Goal: Task Accomplishment & Management: Manage account settings

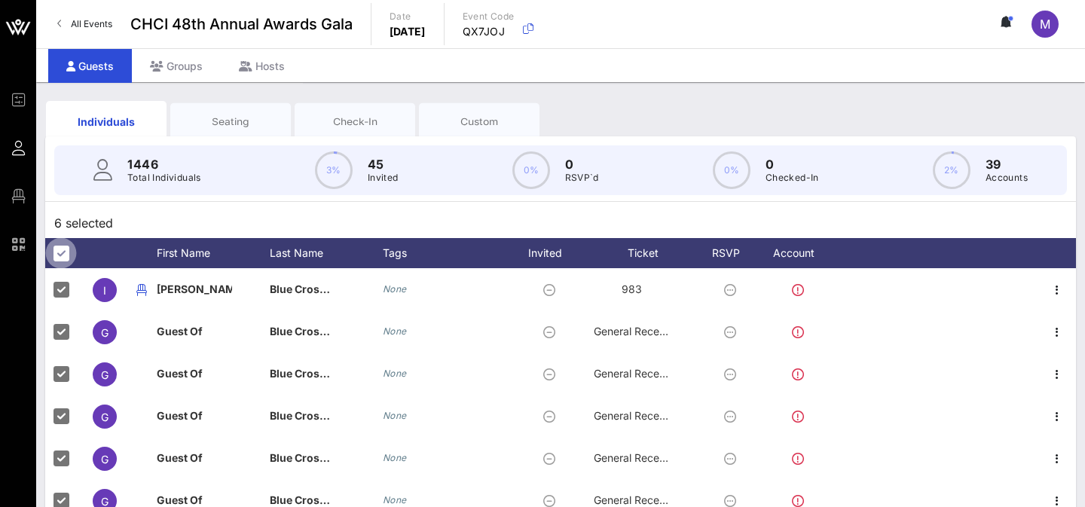
click at [64, 255] on div at bounding box center [61, 253] width 26 height 26
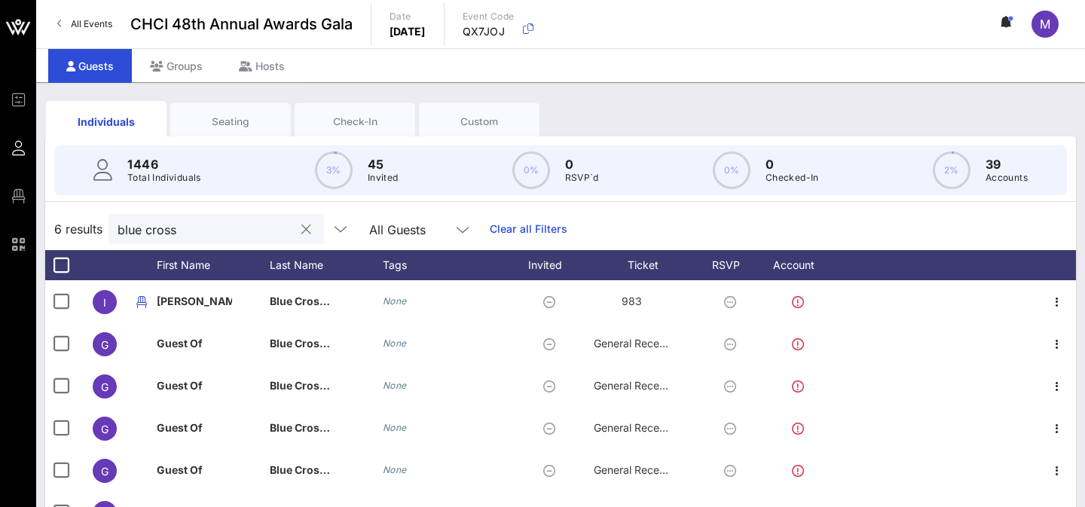
click at [276, 227] on div "blue cross" at bounding box center [215, 229] width 215 height 30
click at [301, 228] on button "clear icon" at bounding box center [306, 229] width 10 height 15
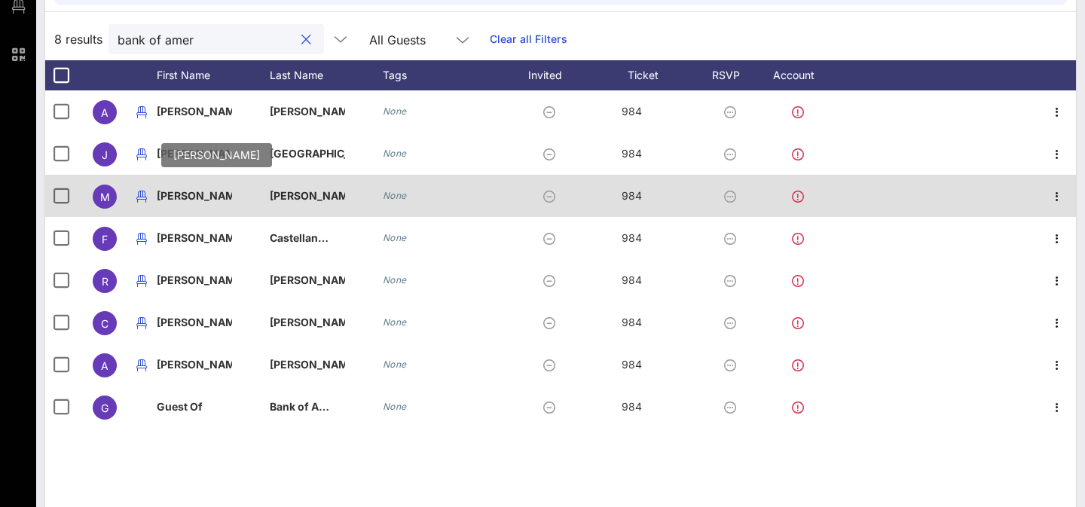
scroll to position [188, 0]
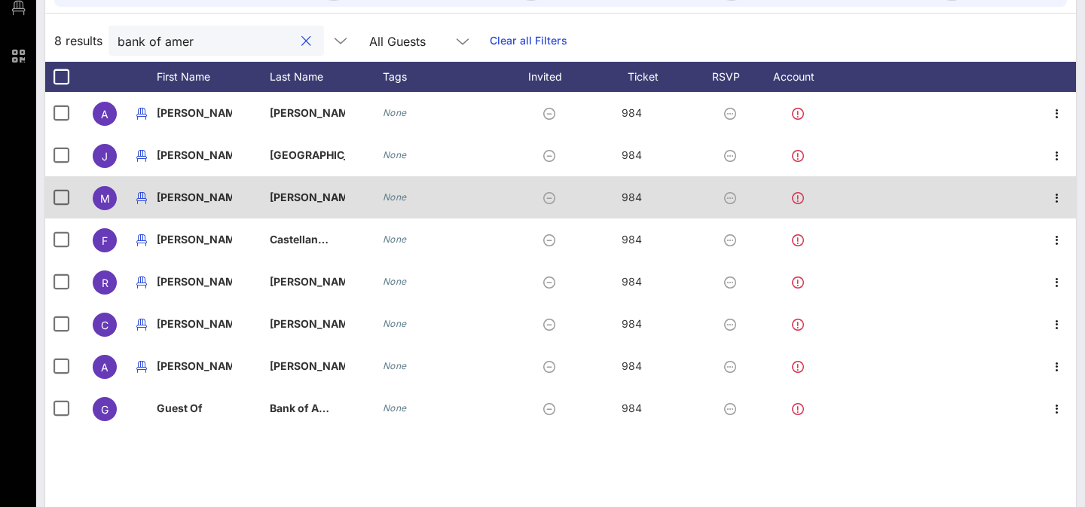
type input "bank of amer"
click at [97, 197] on div "M" at bounding box center [105, 198] width 24 height 24
click at [292, 200] on p "[PERSON_NAME]" at bounding box center [307, 197] width 75 height 42
click at [1052, 204] on icon "button" at bounding box center [1057, 198] width 18 height 18
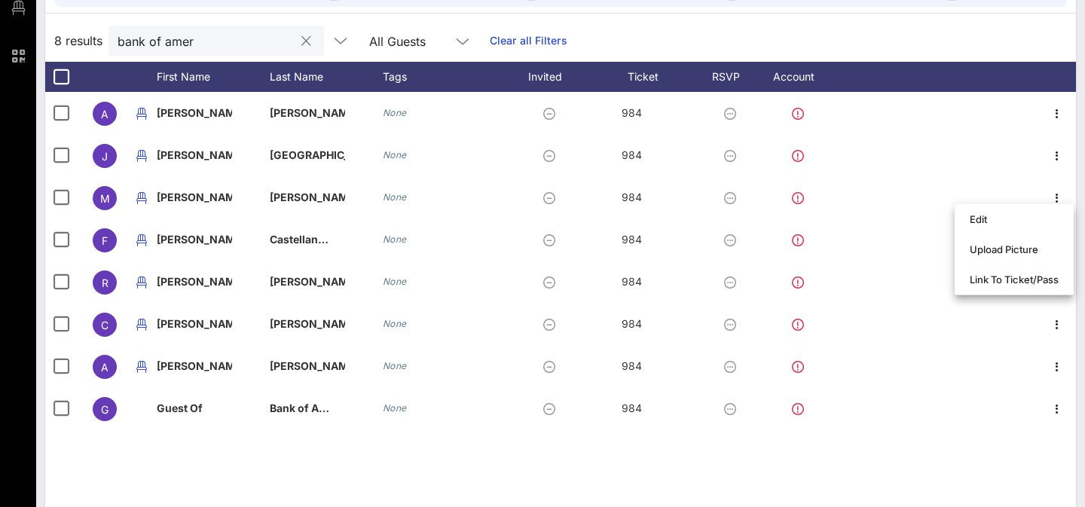
click at [259, 460] on div "A Angie Lathrop None 984 J Jim Carlisle None 984 M Matthew Gomez None 984 F Fra…" at bounding box center [560, 318] width 1031 height 452
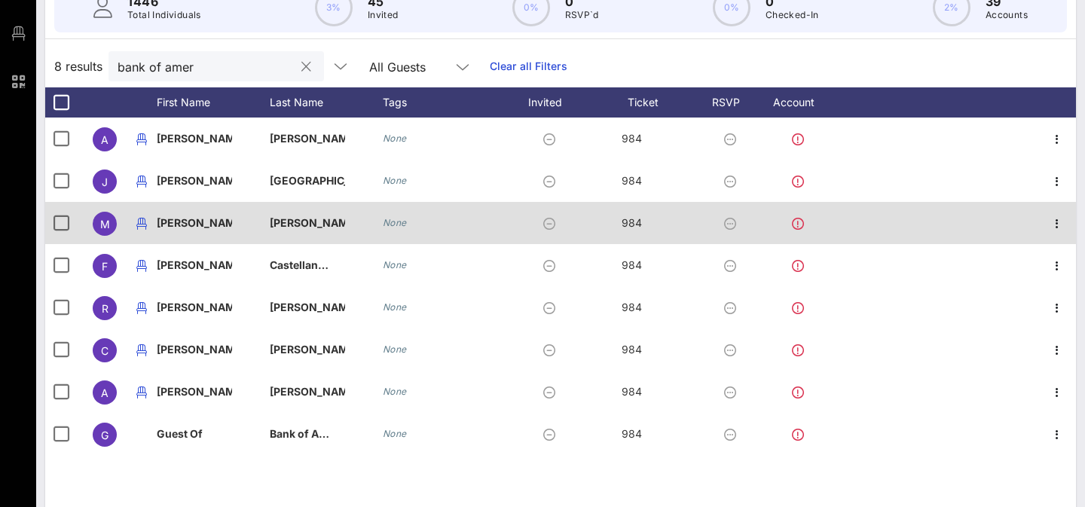
scroll to position [172, 0]
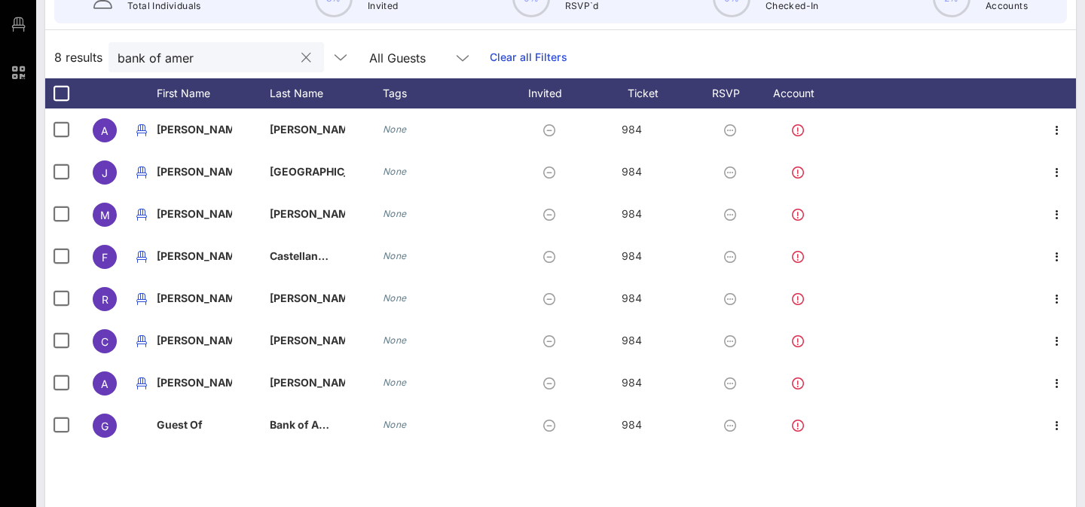
click at [381, 470] on div "A Angie Lathrop None 984 J Jim Carlisle None 984 M Matthew Gomez None 984 F Fra…" at bounding box center [560, 334] width 1031 height 452
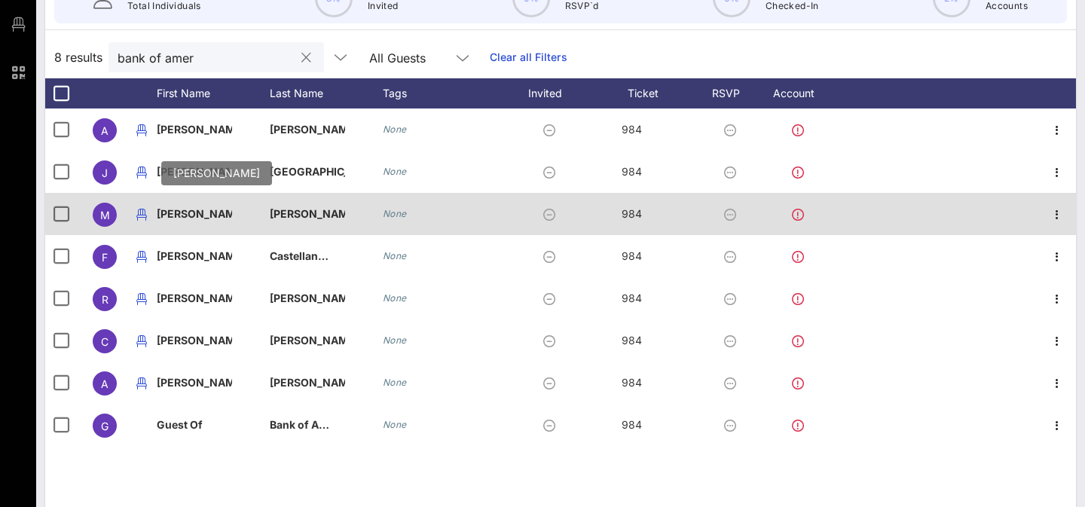
click at [188, 215] on p "[PERSON_NAME]" at bounding box center [194, 214] width 75 height 42
click at [799, 214] on icon at bounding box center [798, 215] width 12 height 12
click at [798, 215] on icon at bounding box center [798, 215] width 12 height 12
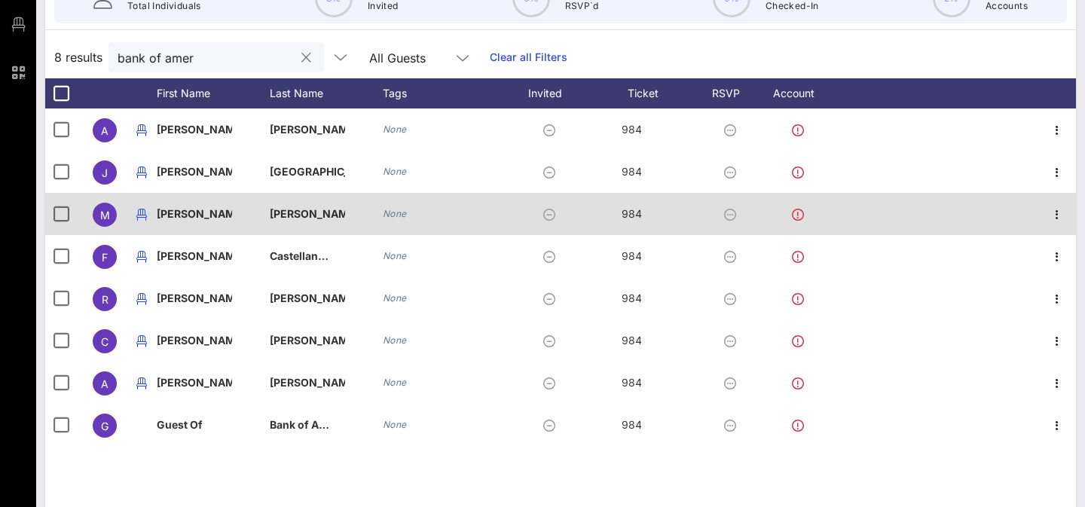
click at [798, 215] on icon at bounding box center [798, 215] width 12 height 12
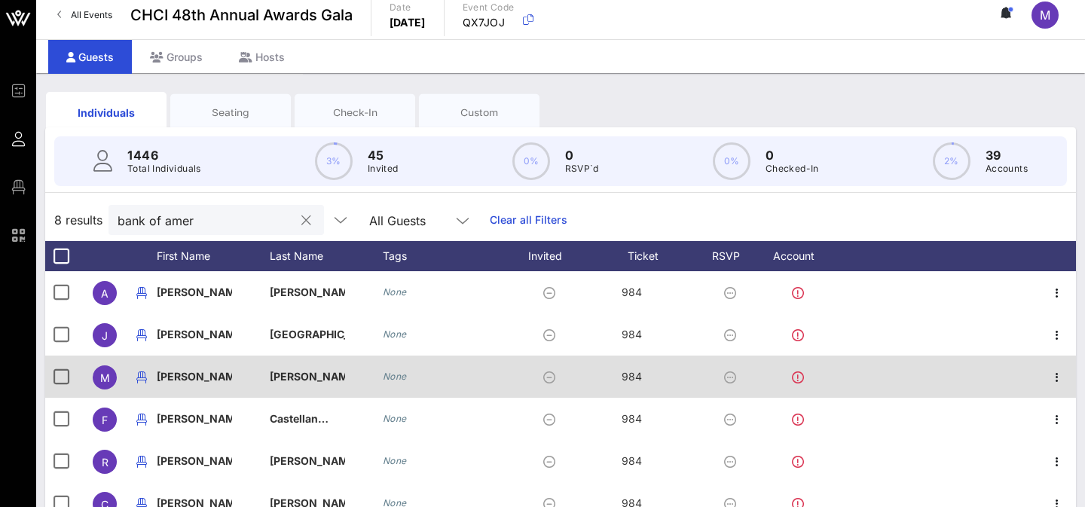
scroll to position [12, 0]
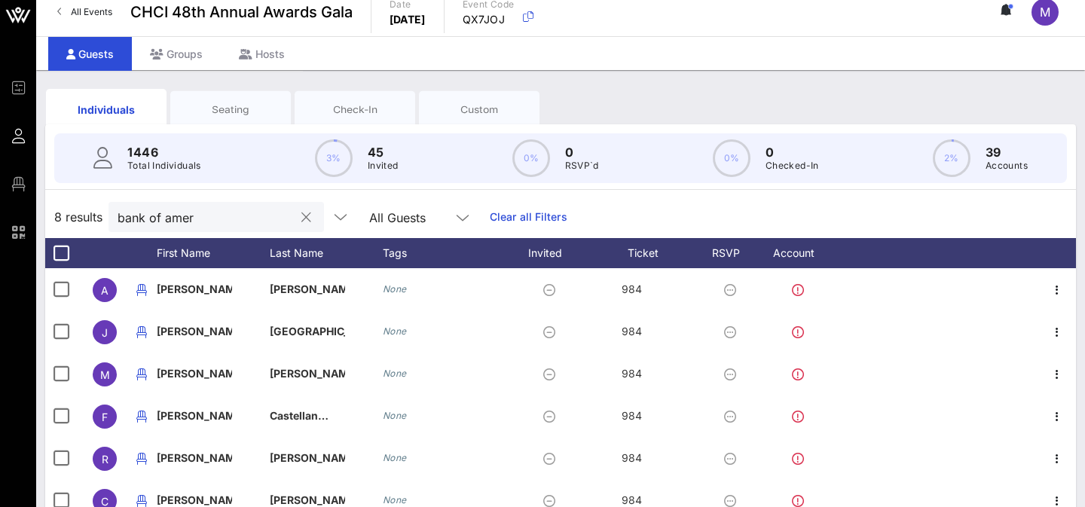
click at [228, 120] on div "Seating" at bounding box center [230, 109] width 121 height 38
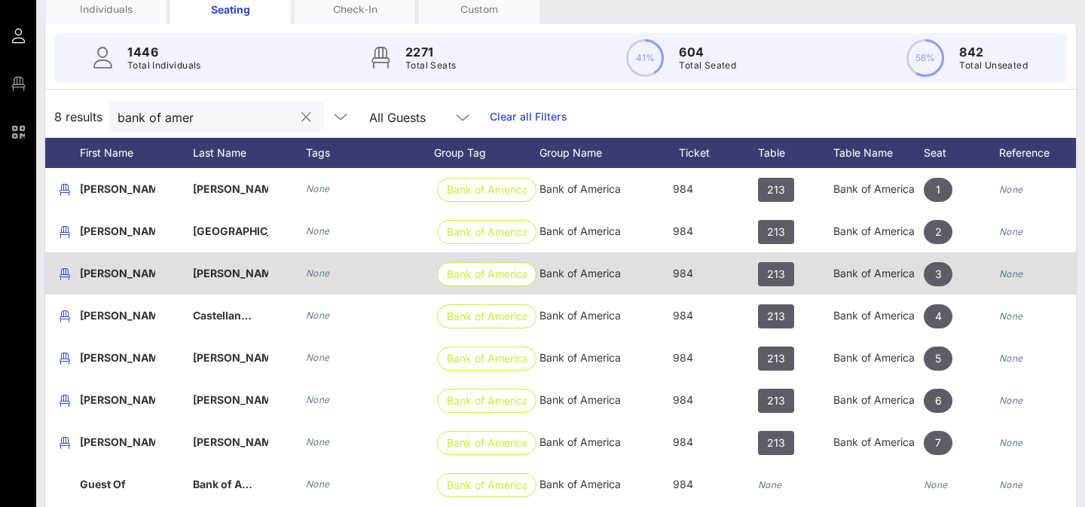
scroll to position [0, 166]
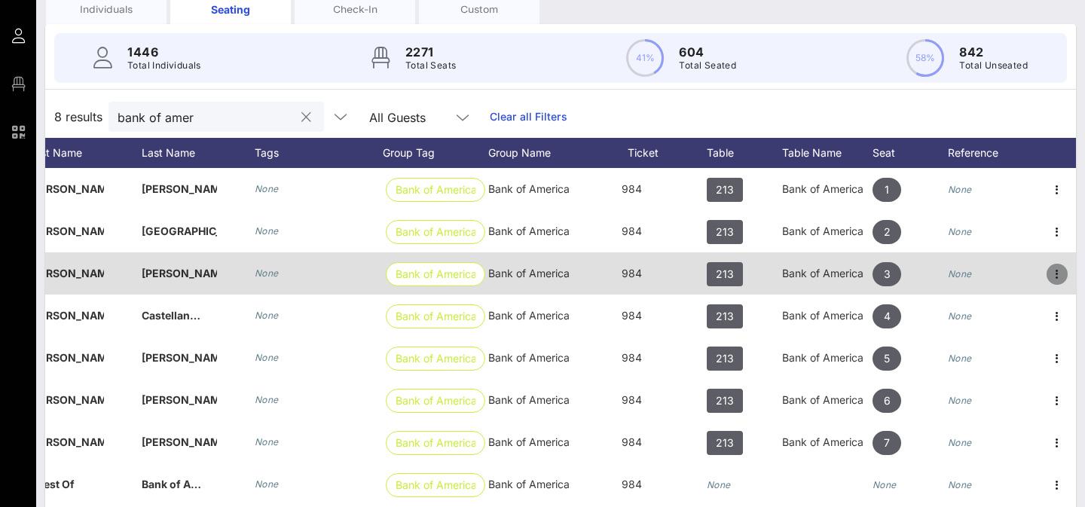
click at [1058, 269] on icon "button" at bounding box center [1057, 274] width 18 height 18
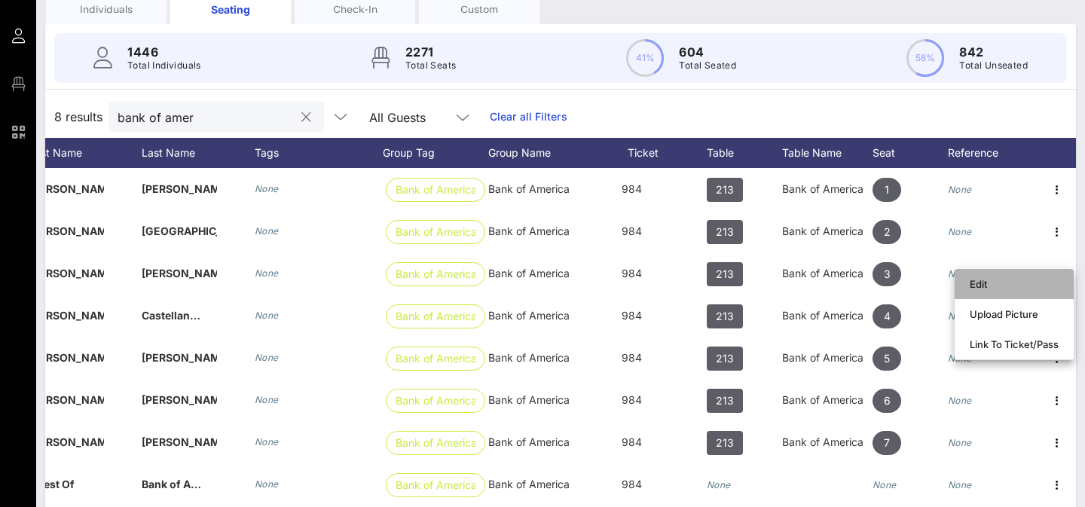
click at [1038, 275] on div "Edit" at bounding box center [1014, 284] width 89 height 24
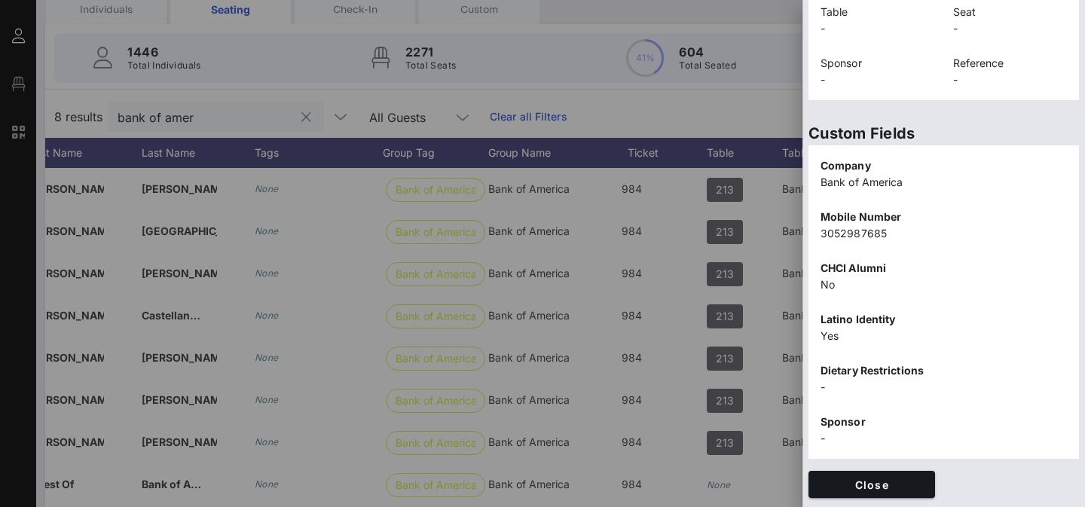
scroll to position [0, 0]
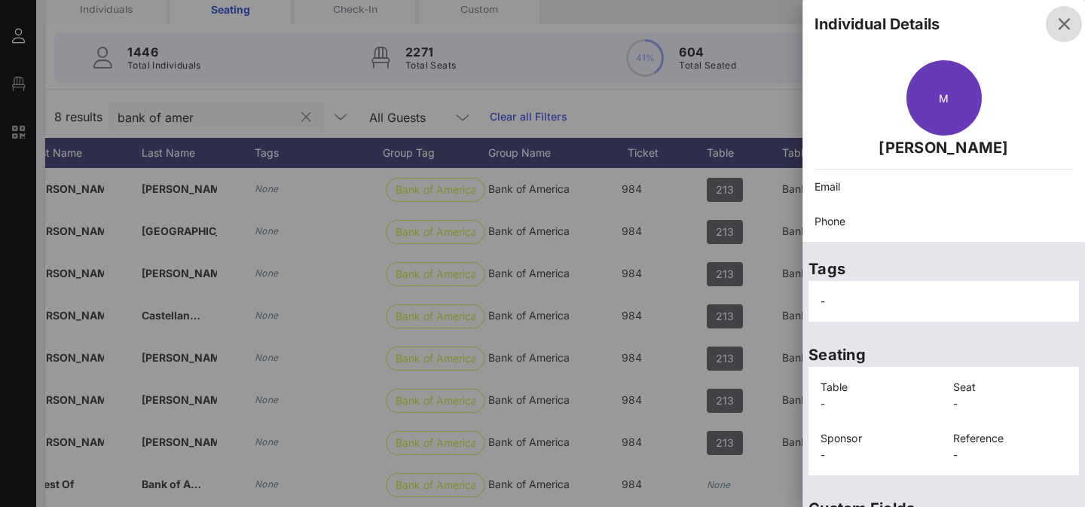
click at [1064, 19] on icon "button" at bounding box center [1064, 24] width 18 height 18
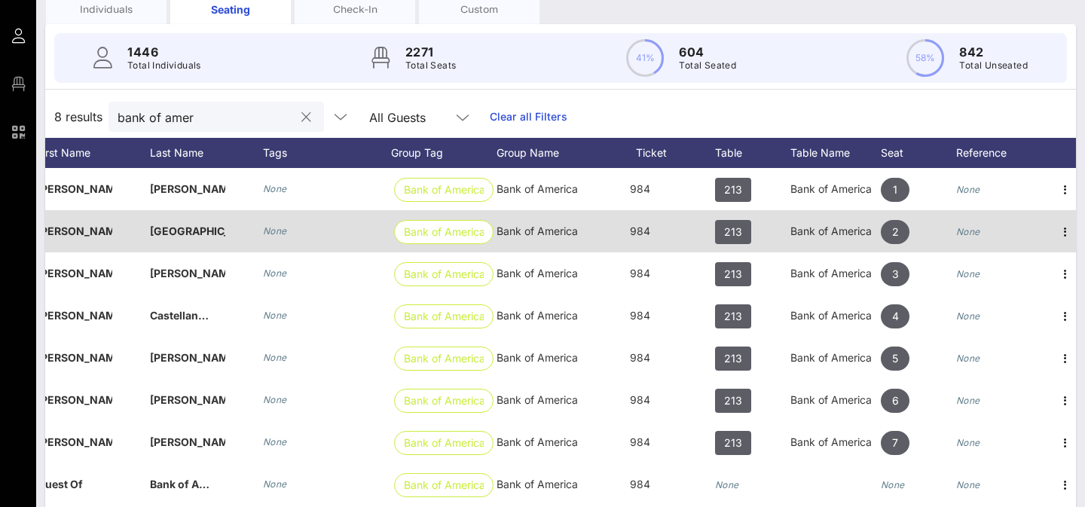
scroll to position [0, 166]
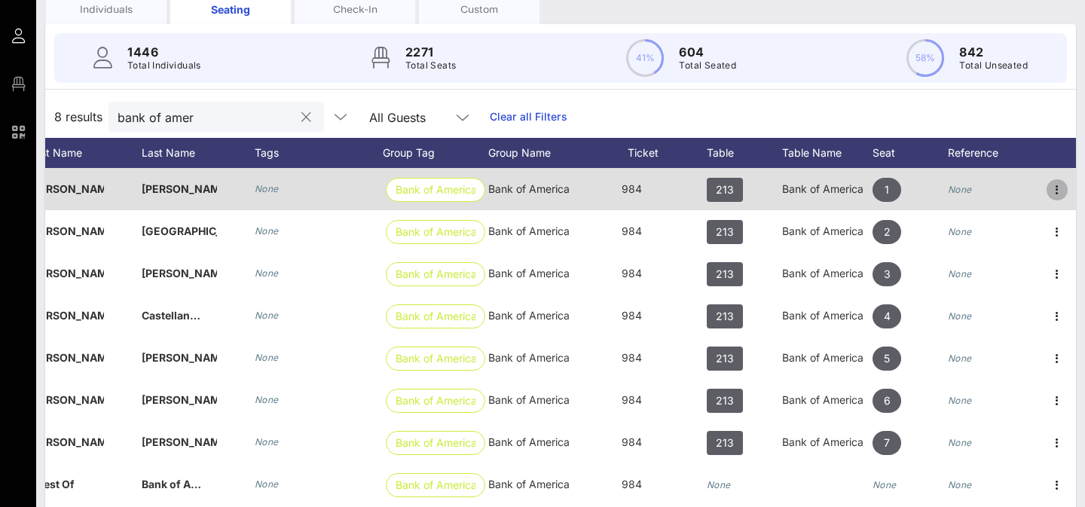
click at [1064, 188] on icon "button" at bounding box center [1057, 190] width 18 height 18
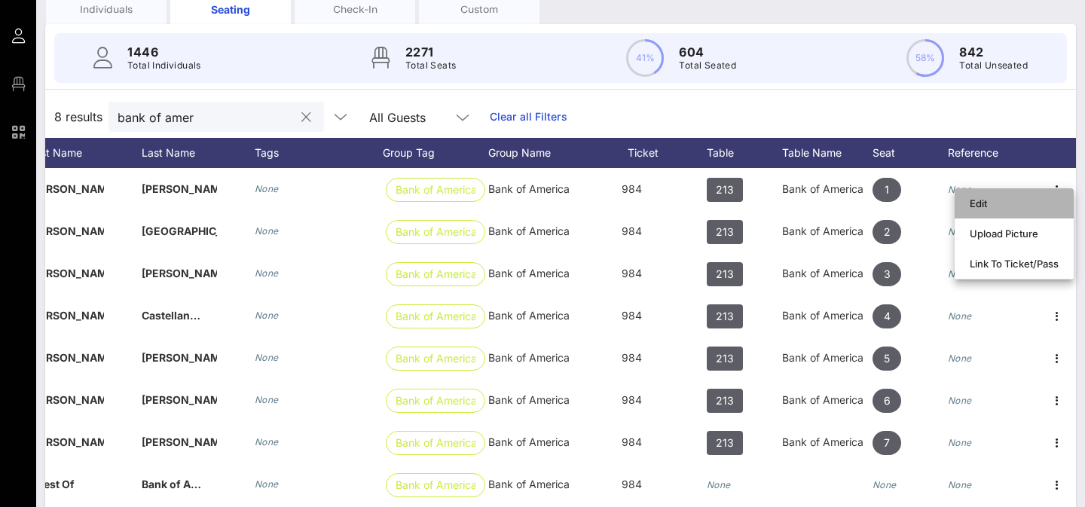
click at [1040, 209] on div "Edit" at bounding box center [1014, 203] width 89 height 12
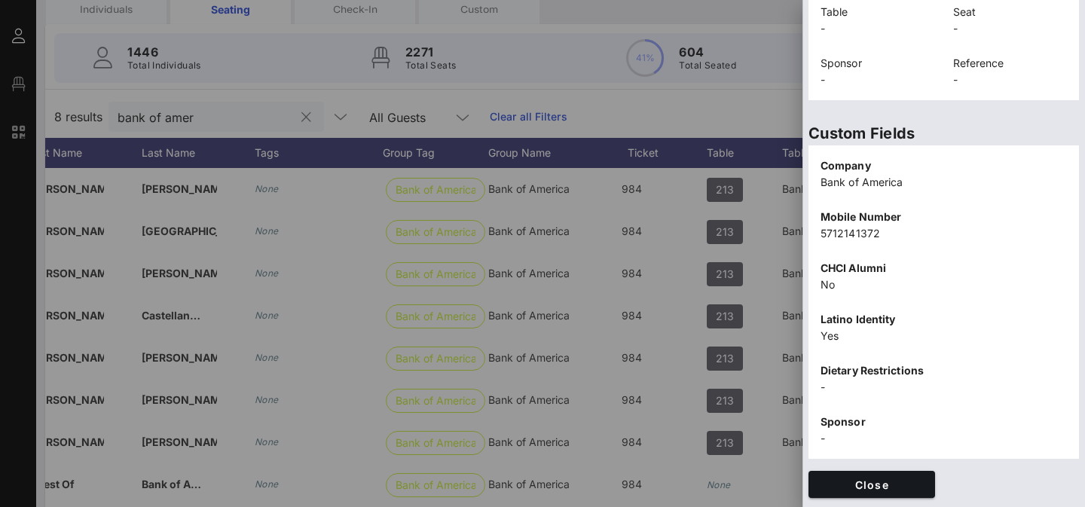
scroll to position [0, 0]
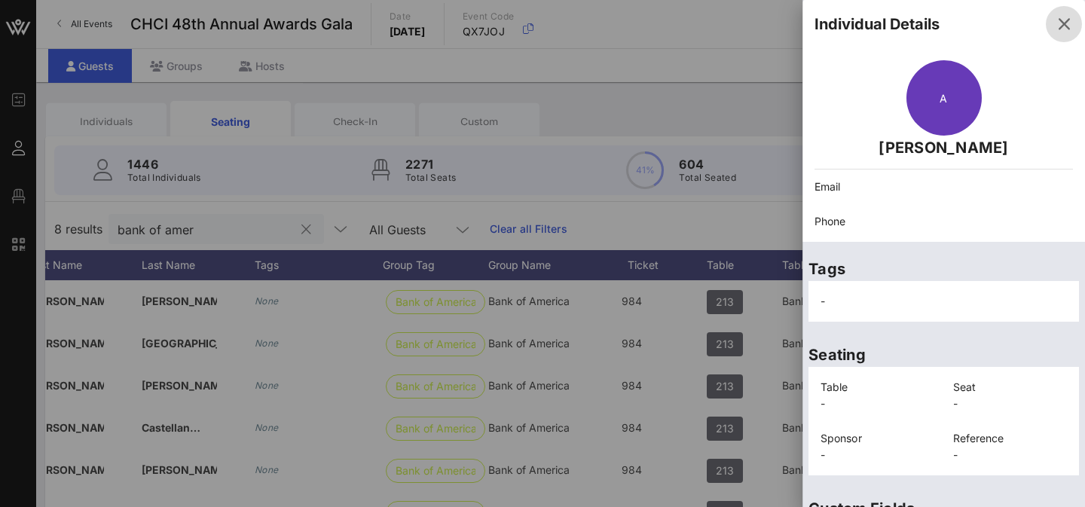
click at [1067, 24] on icon "button" at bounding box center [1064, 24] width 18 height 18
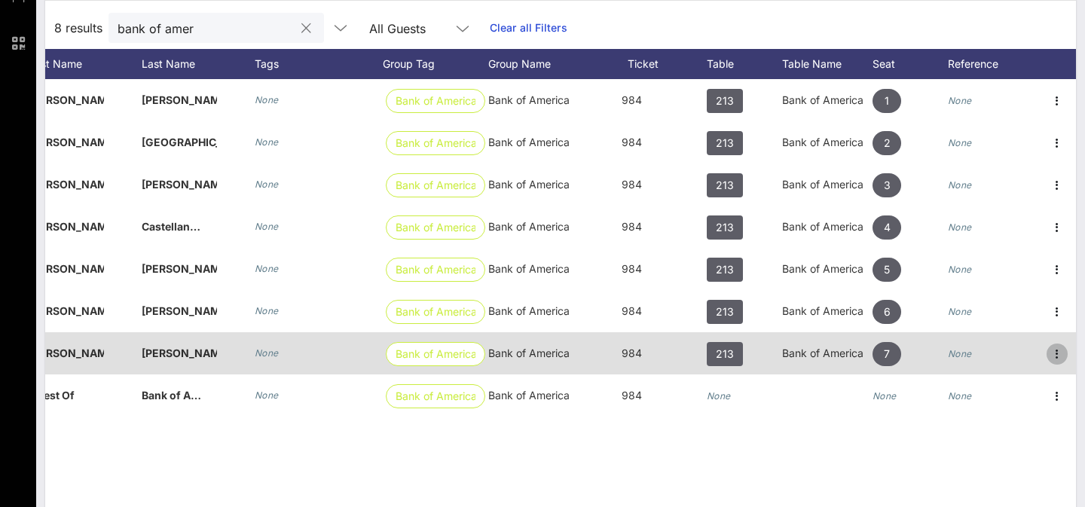
click at [1057, 355] on icon "button" at bounding box center [1057, 354] width 18 height 18
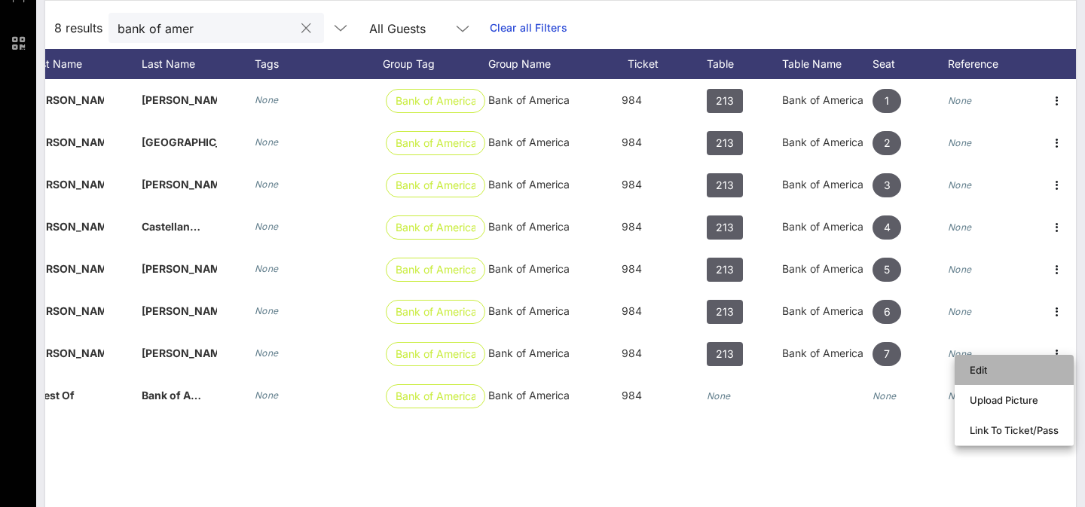
click at [1025, 371] on div "Edit" at bounding box center [1014, 370] width 89 height 12
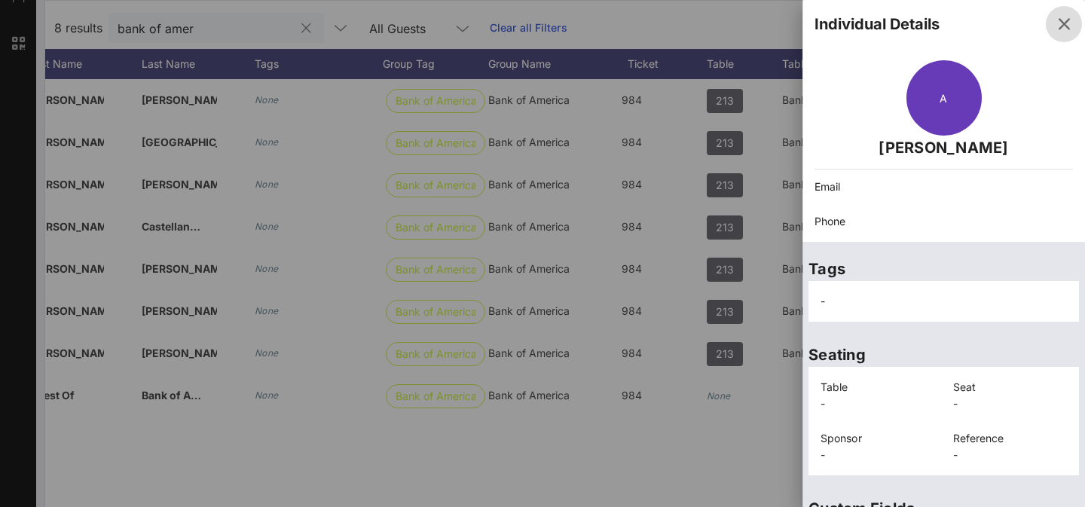
click at [1068, 25] on icon "button" at bounding box center [1064, 24] width 18 height 18
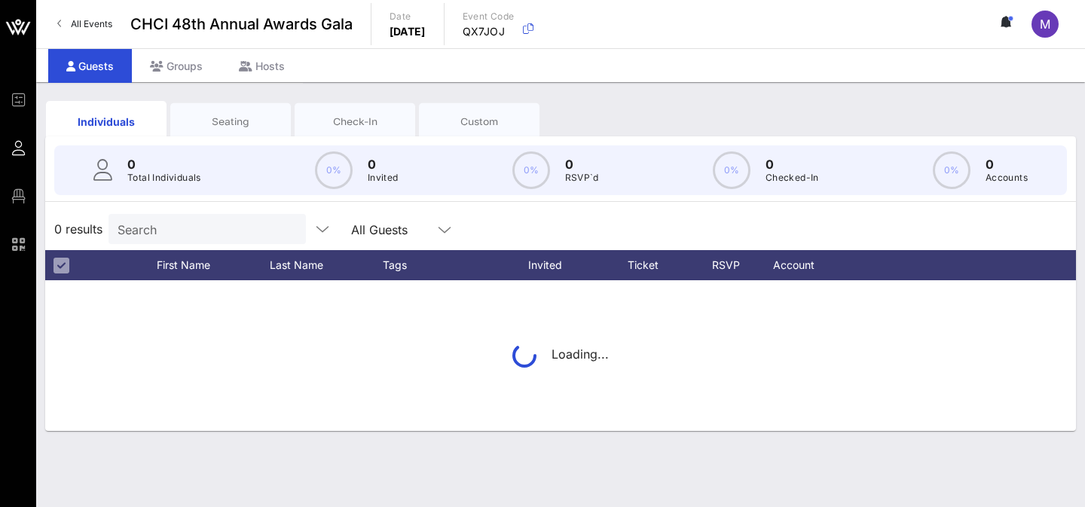
click at [230, 234] on input "Search" at bounding box center [206, 229] width 176 height 20
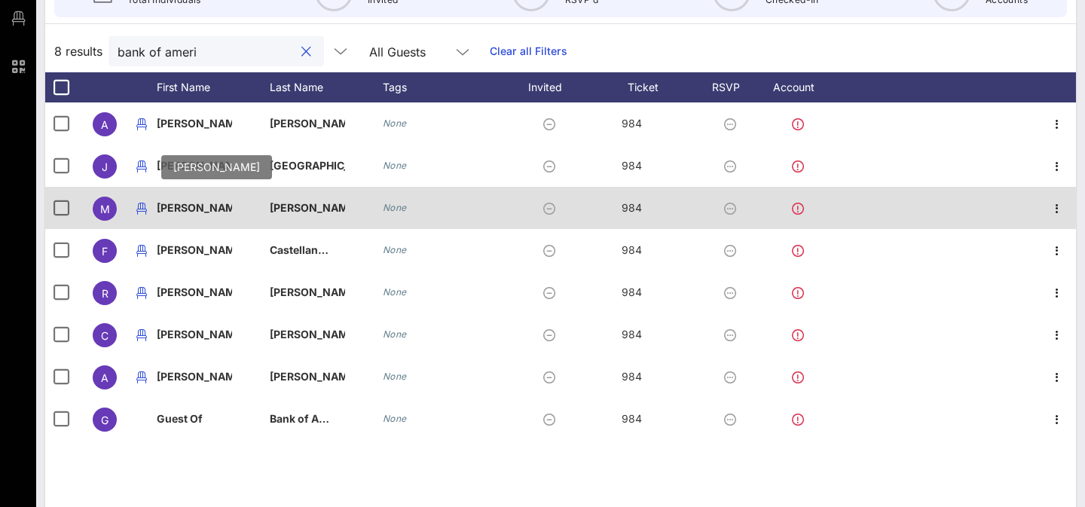
scroll to position [204, 0]
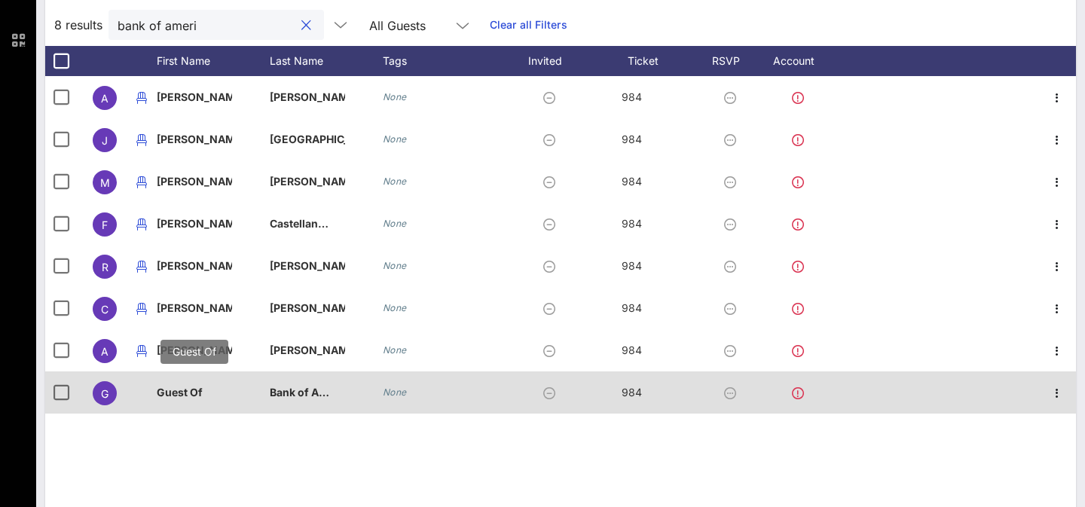
type input "bank of ameri"
click at [193, 393] on p "Guest Of" at bounding box center [194, 392] width 75 height 42
click at [1055, 388] on icon "button" at bounding box center [1057, 393] width 18 height 18
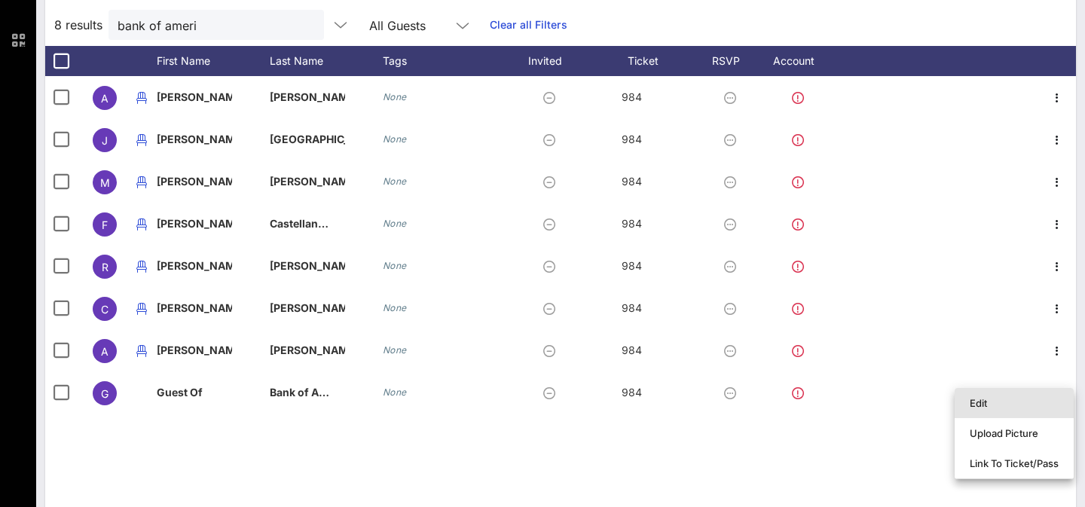
click at [1039, 398] on div "Edit" at bounding box center [1014, 403] width 89 height 12
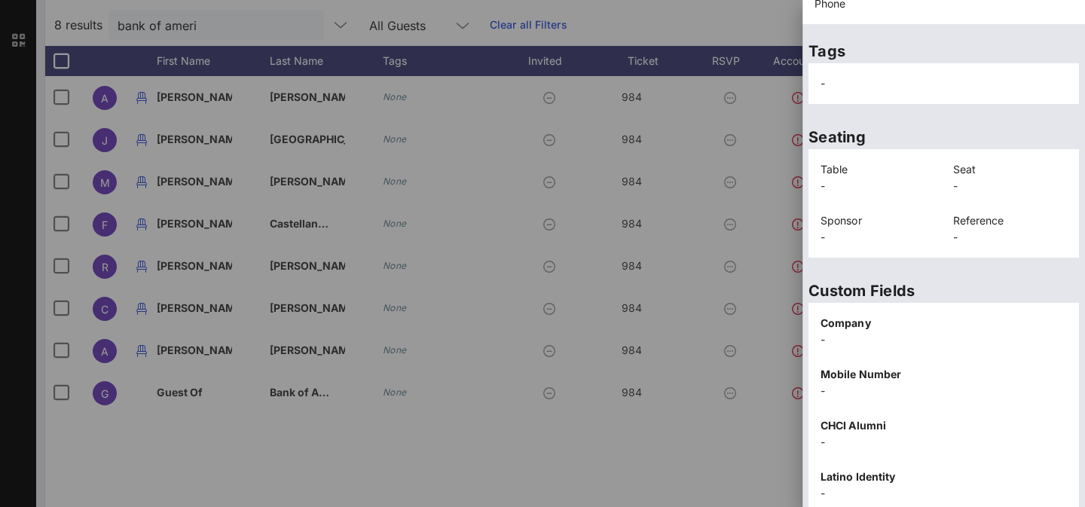
scroll to position [0, 0]
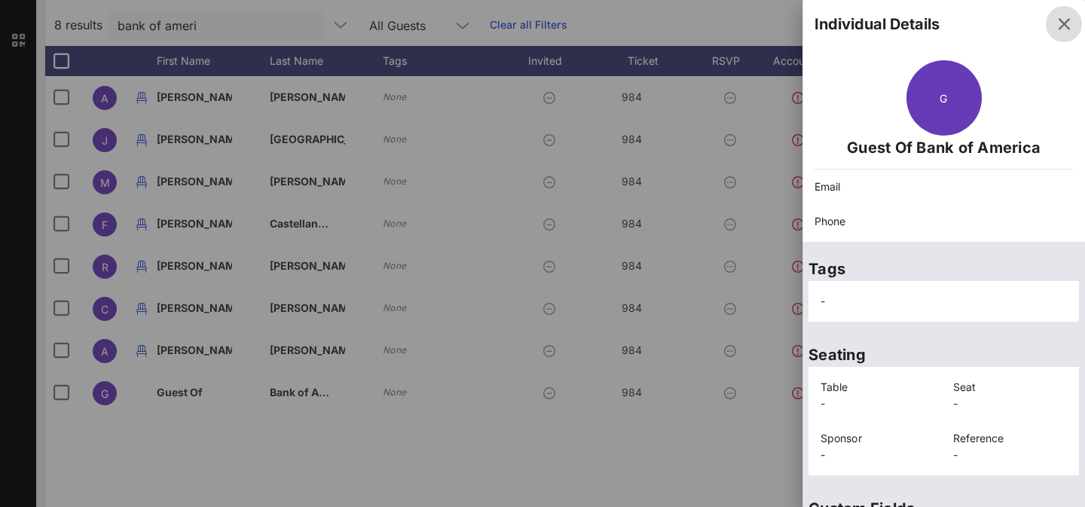
click at [1061, 19] on icon "button" at bounding box center [1064, 24] width 18 height 18
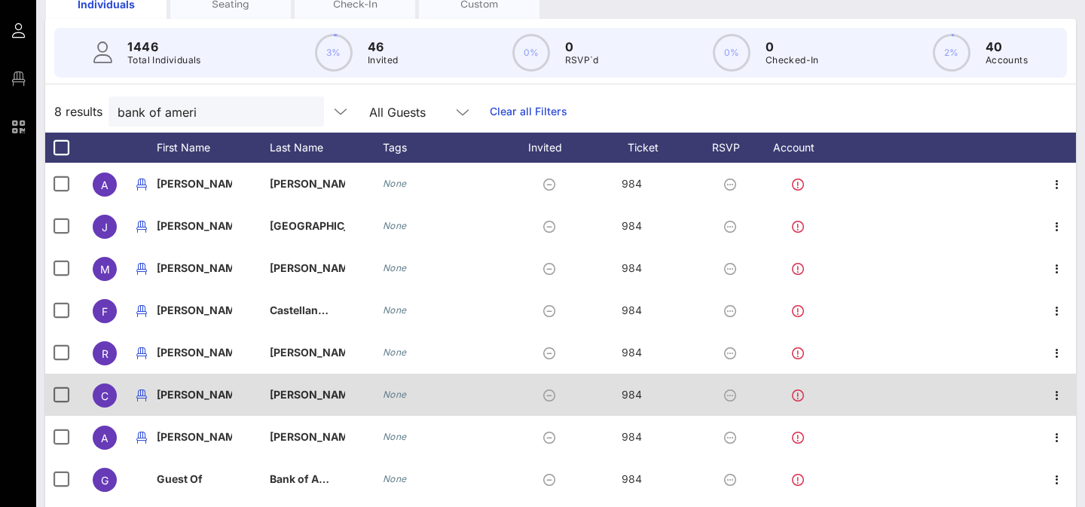
scroll to position [116, 0]
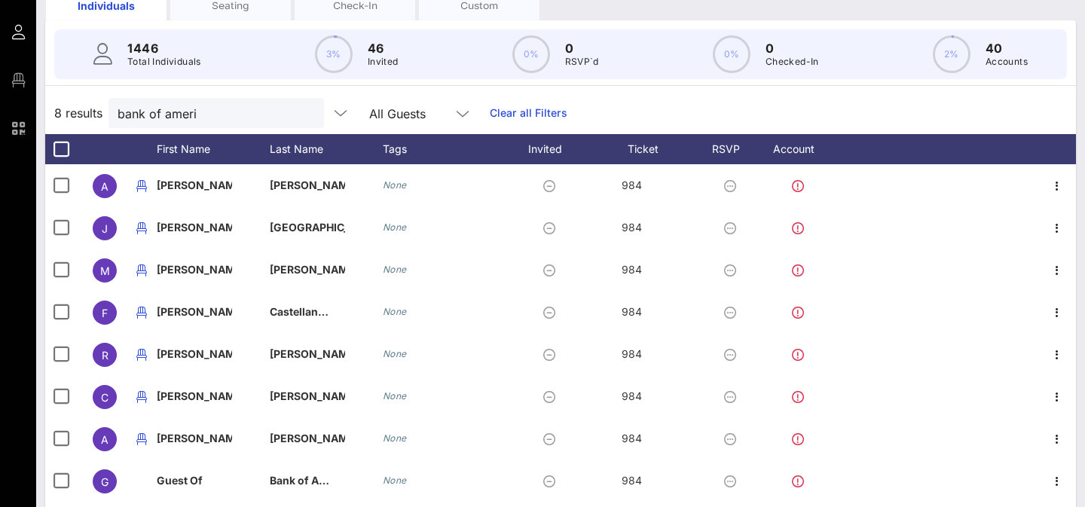
click at [249, 7] on div "Seating" at bounding box center [231, 5] width 98 height 14
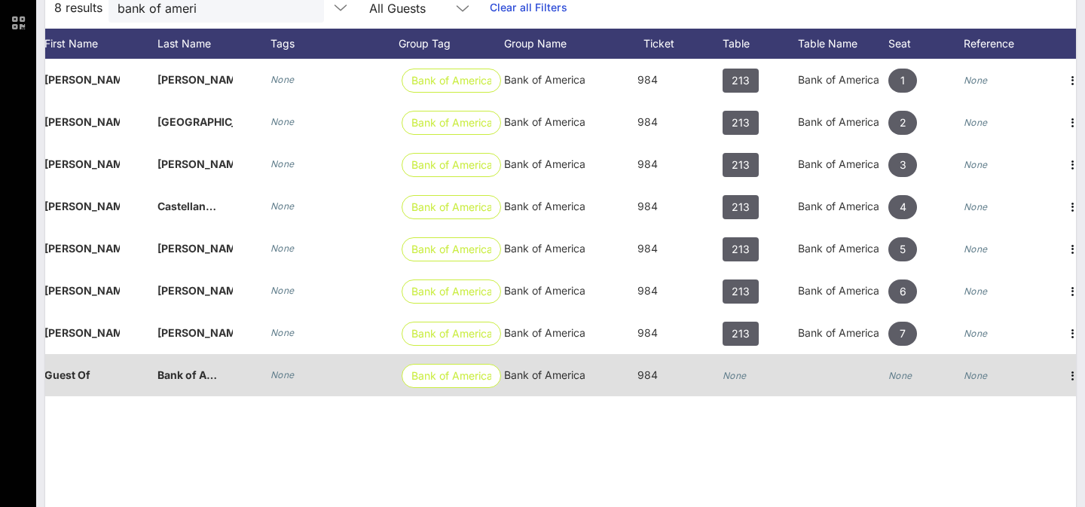
scroll to position [0, 166]
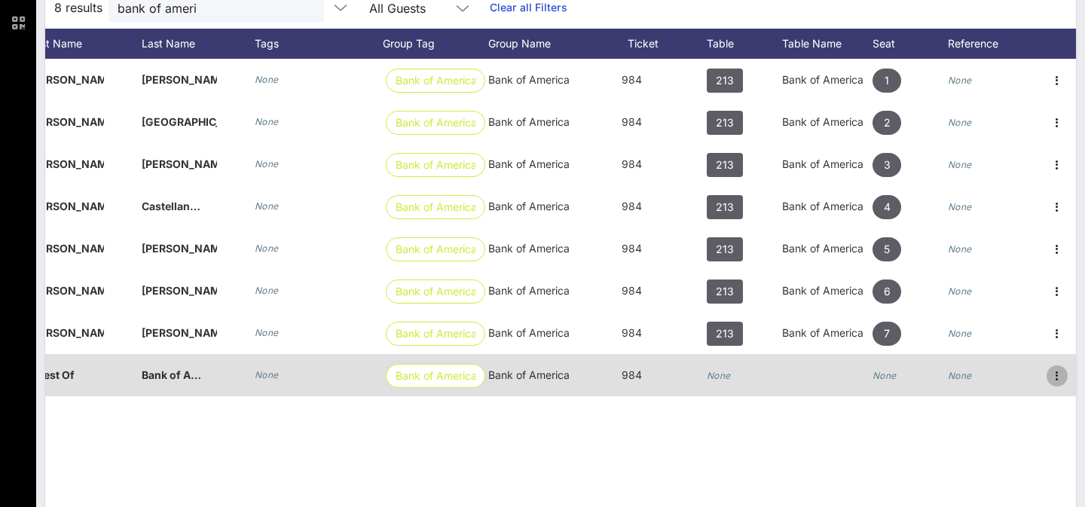
click at [1062, 380] on icon "button" at bounding box center [1057, 376] width 18 height 18
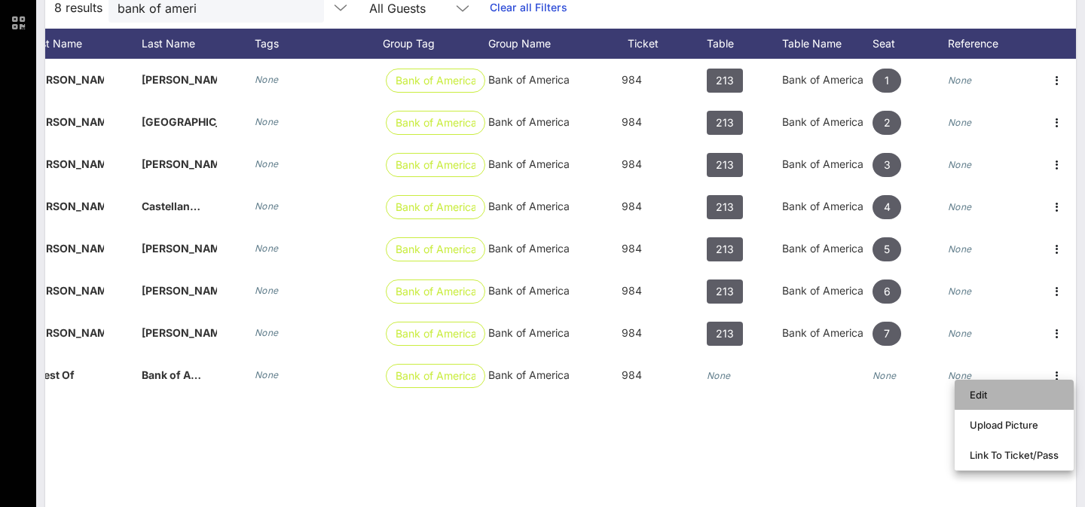
click at [1043, 392] on div "Edit" at bounding box center [1014, 395] width 89 height 12
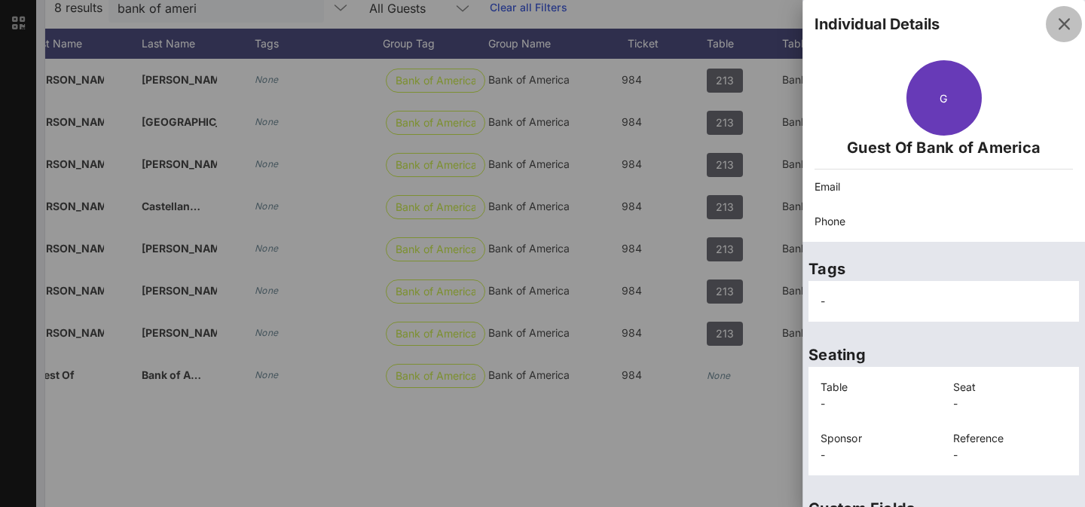
click at [1068, 20] on icon "button" at bounding box center [1064, 24] width 18 height 18
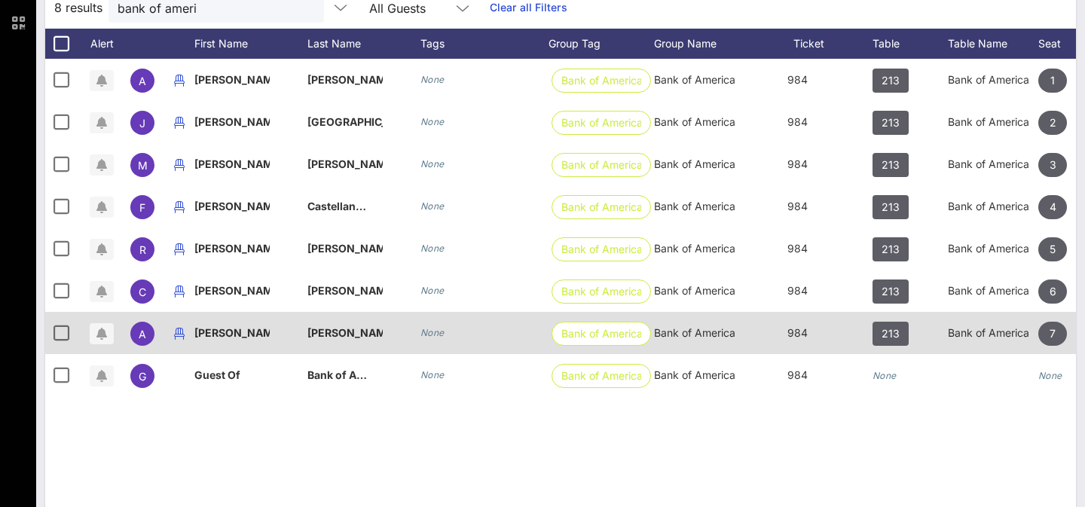
scroll to position [0, 0]
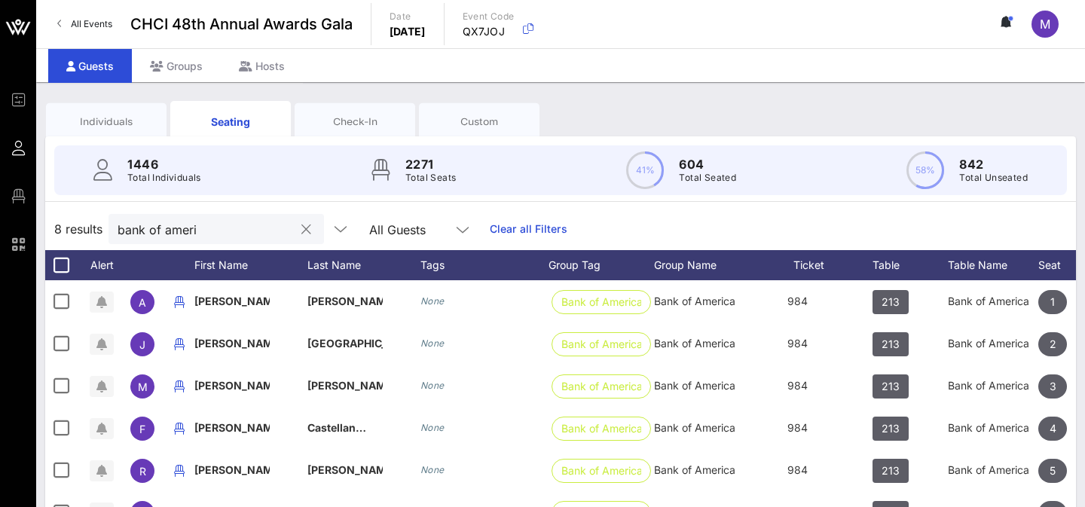
click at [297, 228] on div at bounding box center [306, 230] width 18 height 18
click at [301, 228] on button "clear icon" at bounding box center [306, 229] width 10 height 15
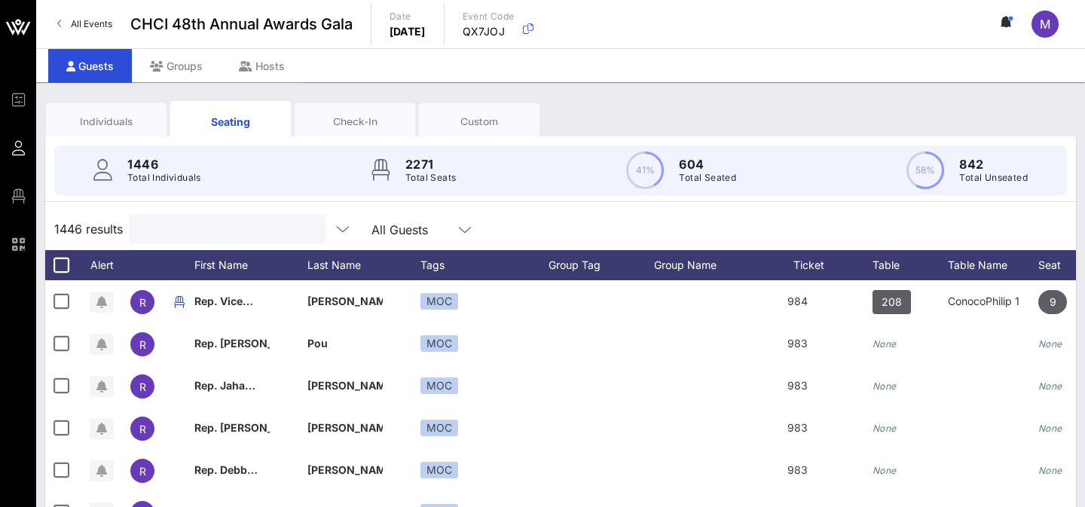
click at [105, 120] on div "Individuals" at bounding box center [106, 122] width 98 height 14
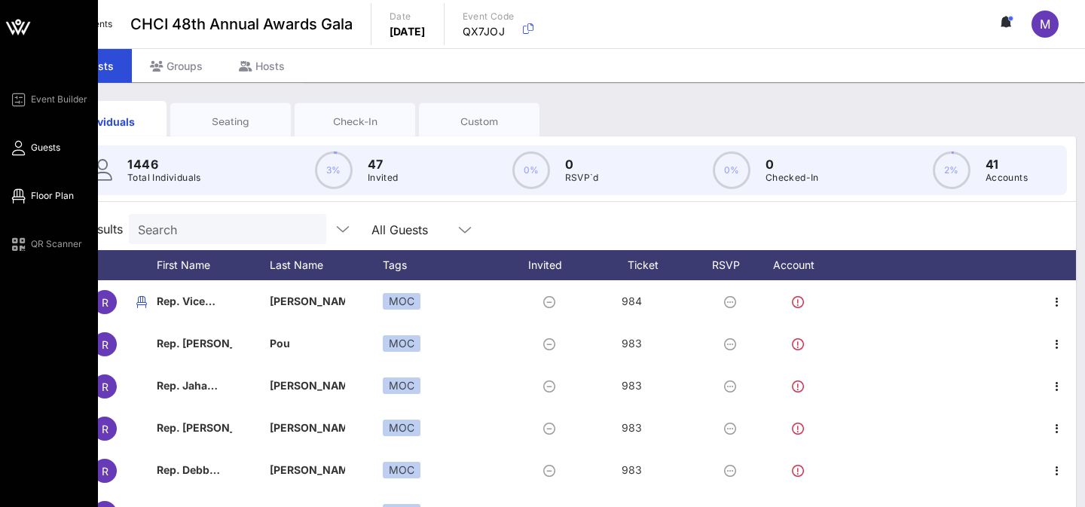
click at [23, 197] on icon at bounding box center [18, 196] width 19 height 2
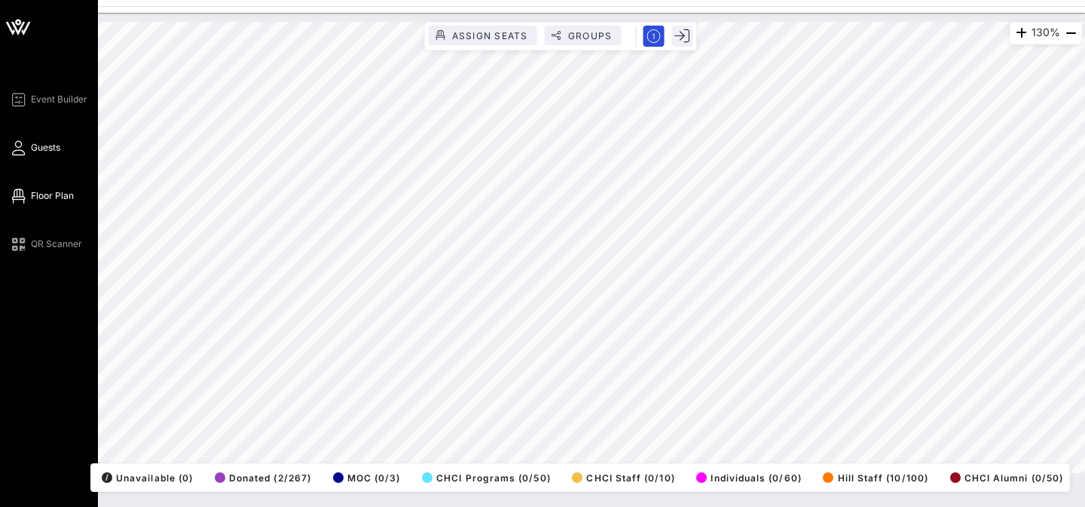
click at [42, 147] on span "Guests" at bounding box center [45, 148] width 29 height 14
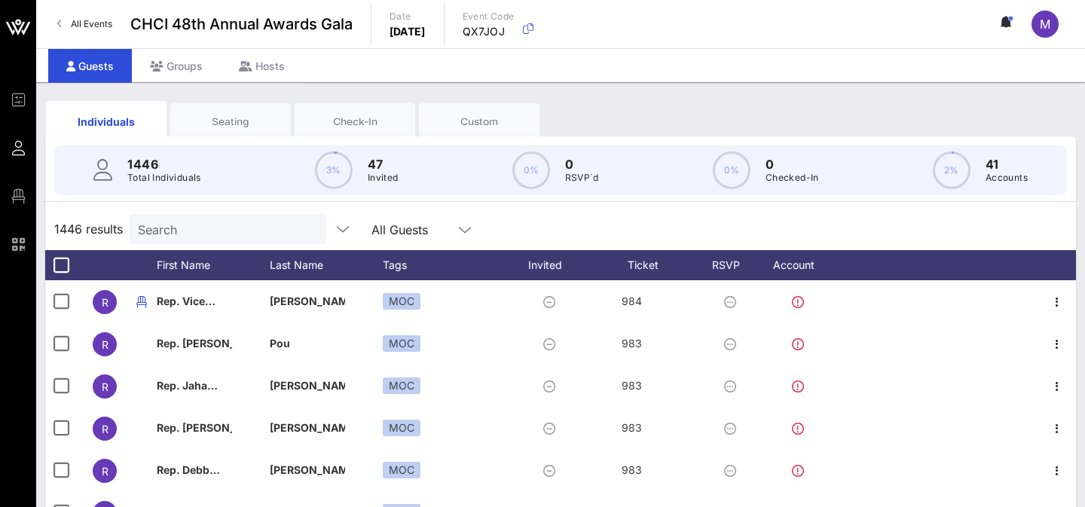
click at [172, 240] on div "Search" at bounding box center [226, 229] width 176 height 30
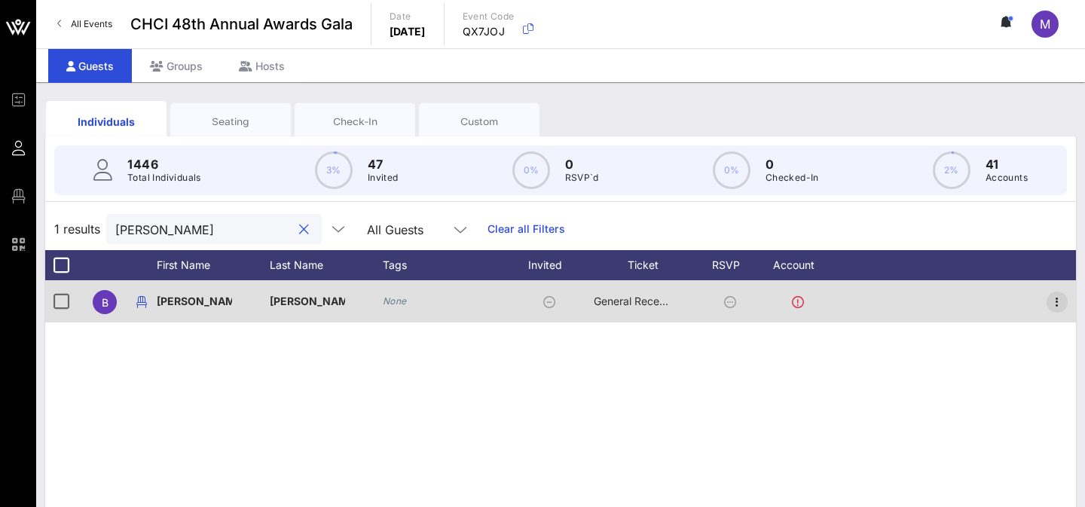
type input "[PERSON_NAME]"
click at [1057, 302] on icon "button" at bounding box center [1057, 302] width 18 height 18
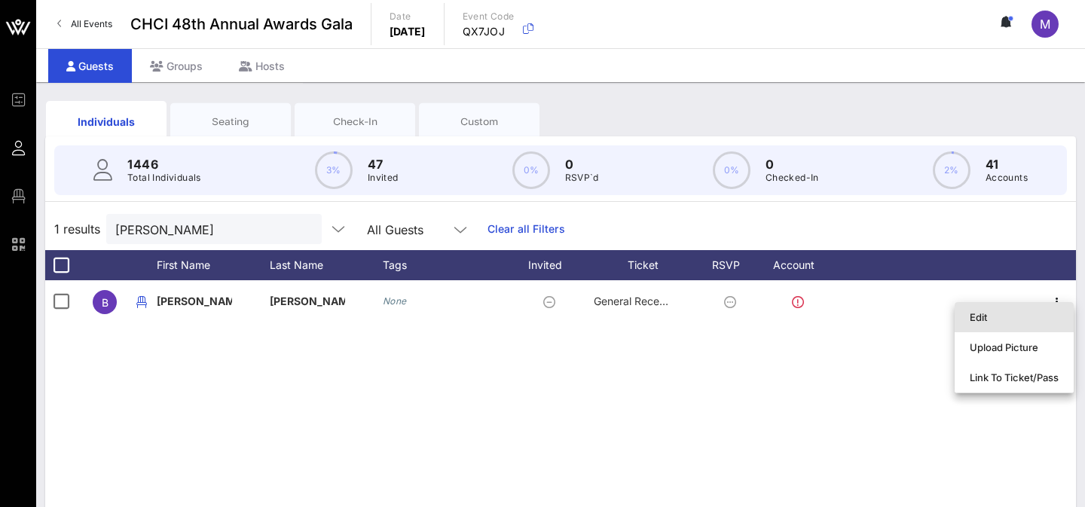
click at [1019, 316] on div "Edit" at bounding box center [1014, 317] width 89 height 12
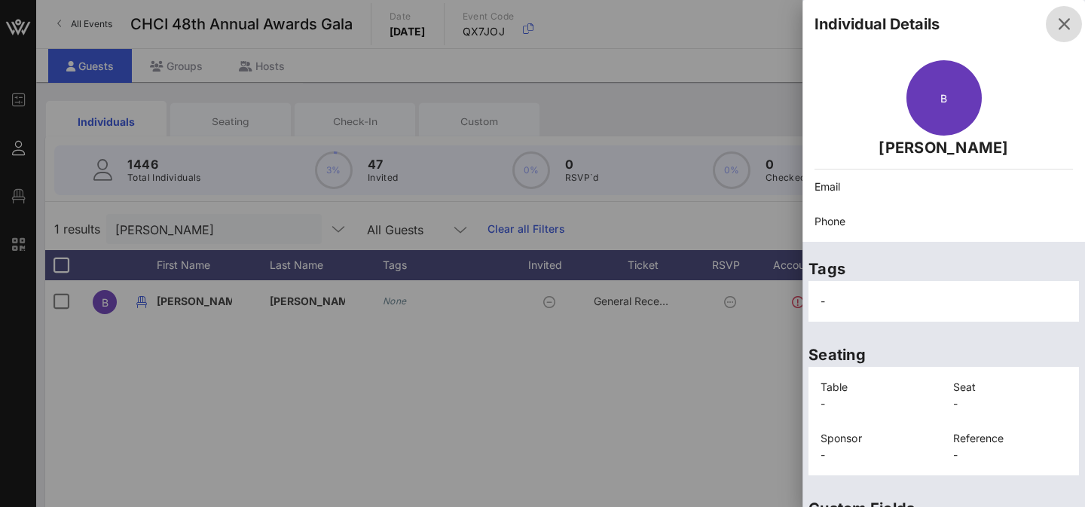
click at [1061, 26] on icon "button" at bounding box center [1064, 24] width 18 height 18
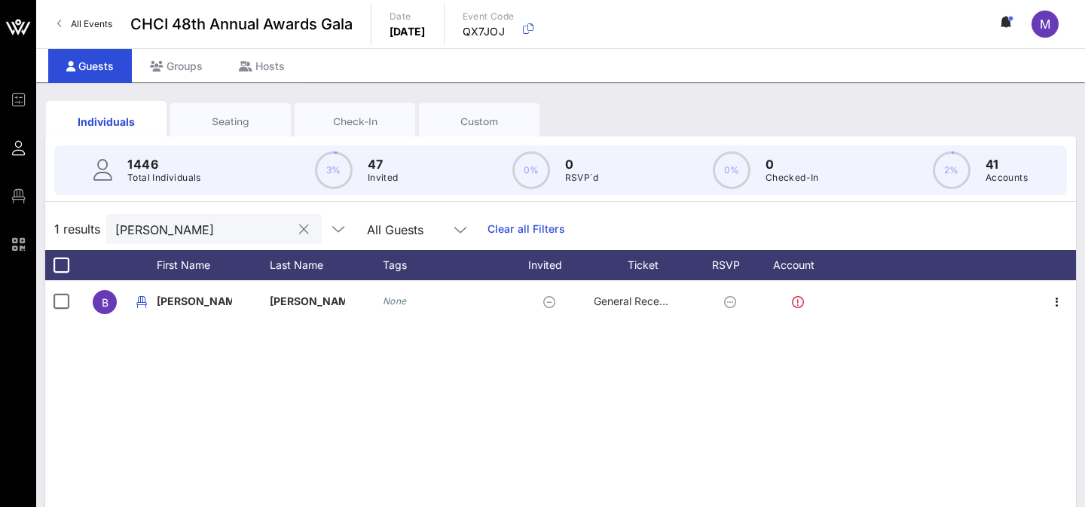
click at [214, 243] on div "[PERSON_NAME]" at bounding box center [203, 229] width 176 height 30
click at [292, 238] on div at bounding box center [302, 230] width 21 height 18
click at [299, 229] on button "clear icon" at bounding box center [304, 229] width 10 height 15
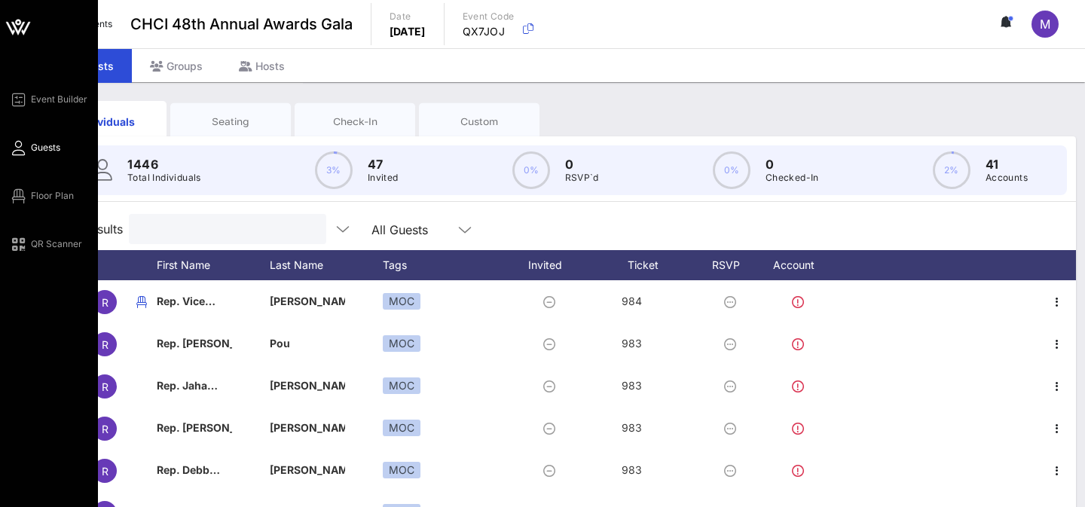
click at [26, 206] on div "Event Builder Guests Floor Plan QR Scanner" at bounding box center [53, 171] width 89 height 163
click at [46, 191] on span "Floor Plan" at bounding box center [52, 196] width 43 height 14
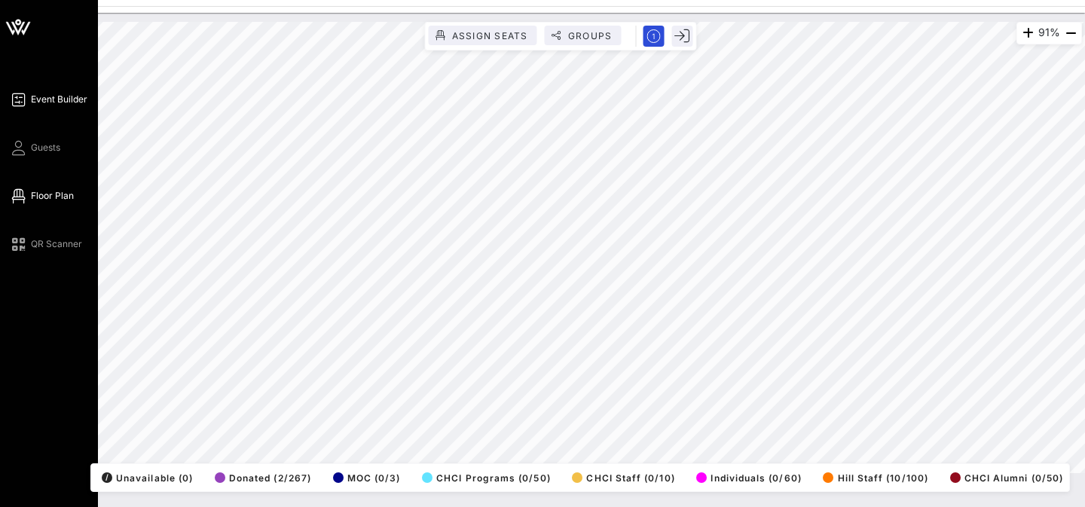
click at [72, 97] on span "Event Builder" at bounding box center [59, 100] width 57 height 14
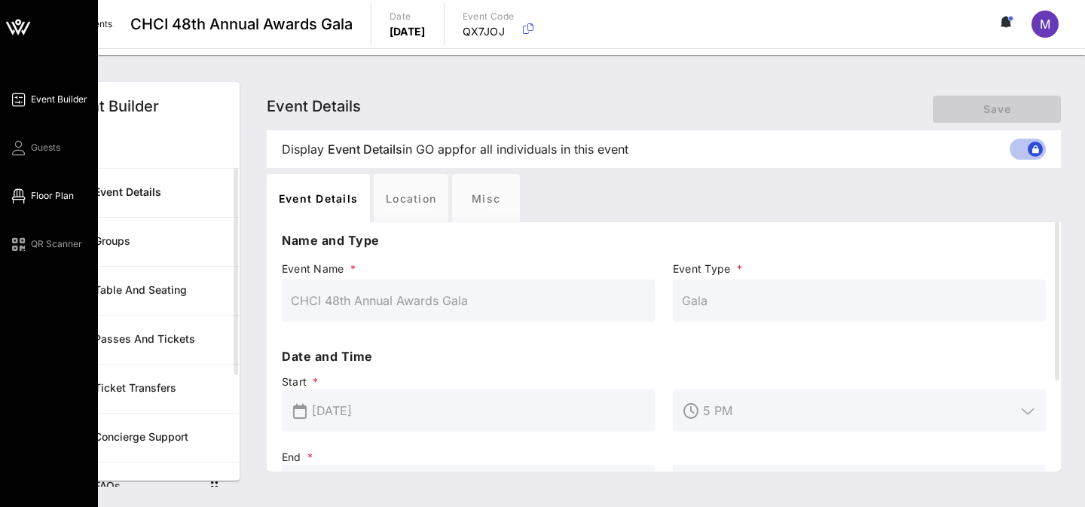
click at [52, 203] on link "Floor Plan" at bounding box center [41, 196] width 65 height 18
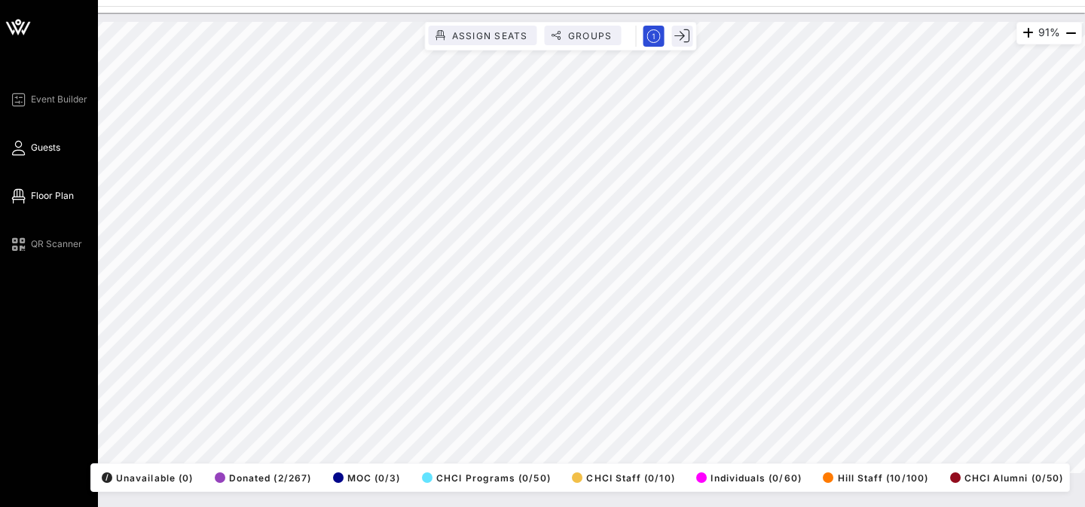
click at [42, 153] on span "Guests" at bounding box center [45, 148] width 29 height 14
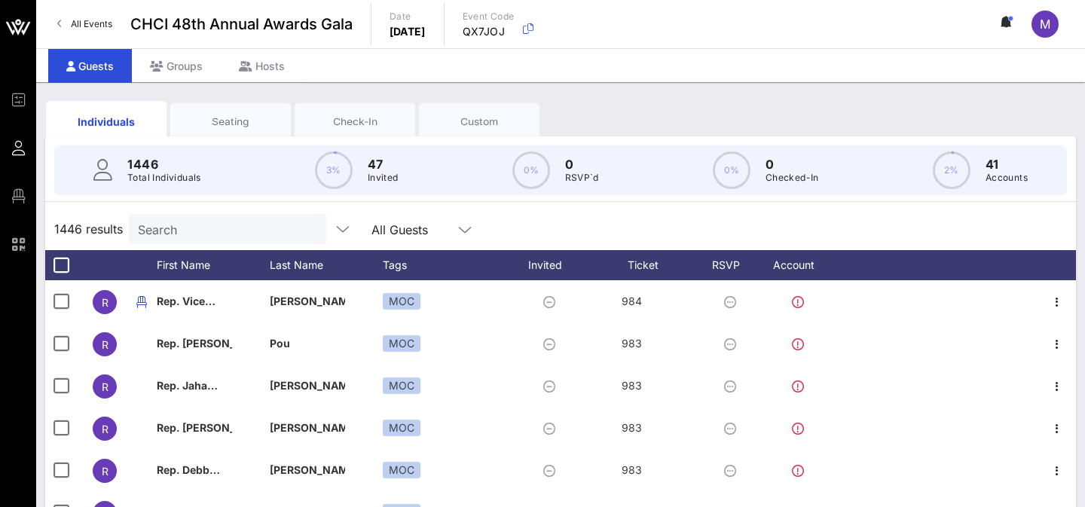
click at [234, 226] on input "Search" at bounding box center [226, 229] width 176 height 20
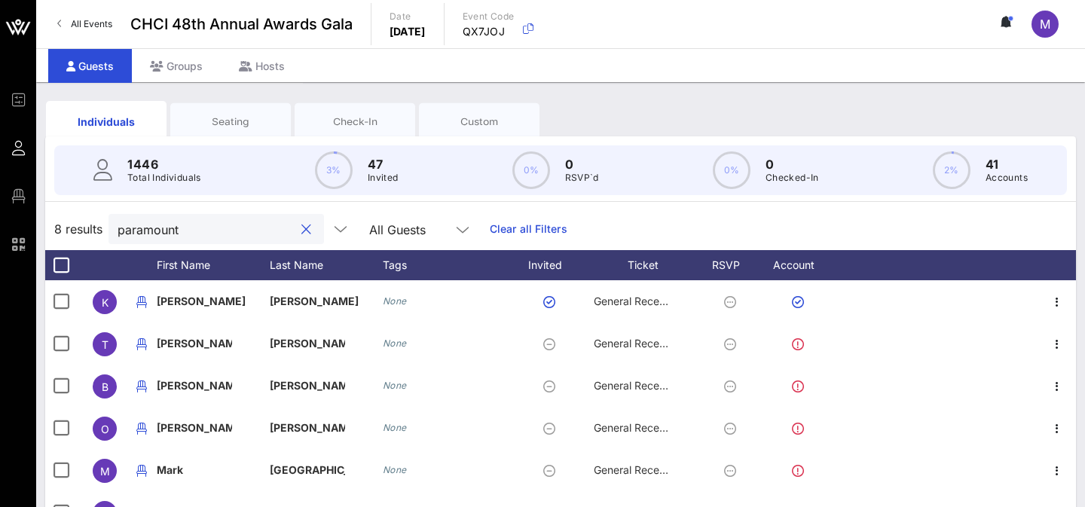
type input "paramount"
click at [229, 115] on div "Seating" at bounding box center [231, 122] width 98 height 14
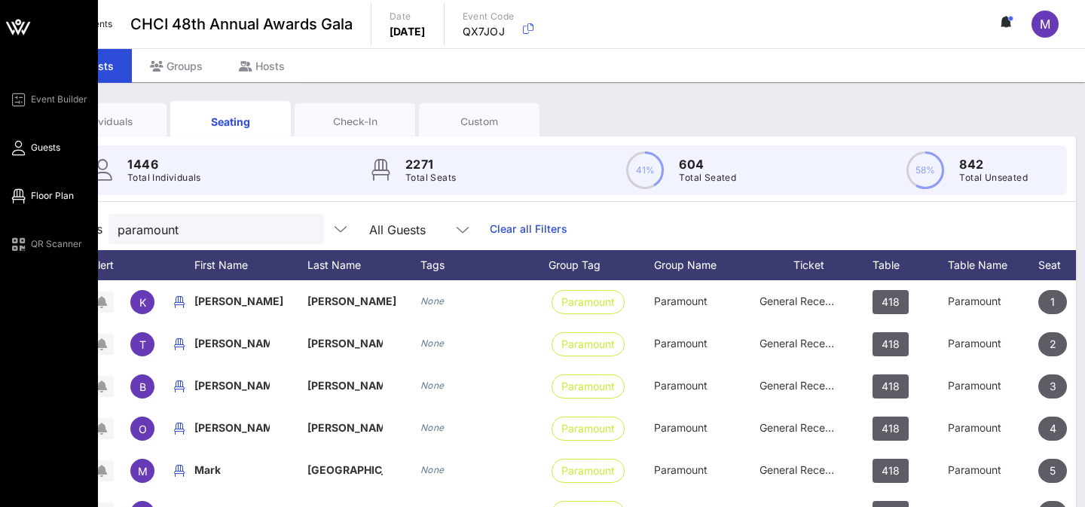
click at [46, 203] on link "Floor Plan" at bounding box center [41, 196] width 65 height 18
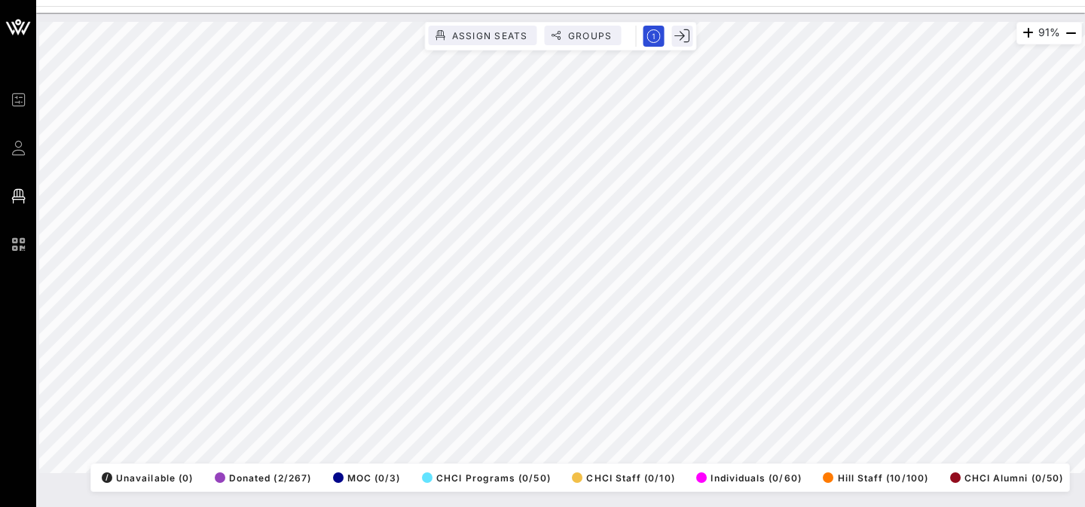
click at [307, 506] on html "Event Builder Guests Floor Plan QR Scanner CHCI 48th Annual Awards Gala 91% Ass…" at bounding box center [542, 253] width 1085 height 507
click at [280, 506] on html "Event Builder Guests Floor Plan QR Scanner CHCI 48th Annual Awards Gala 91% Ass…" at bounding box center [542, 253] width 1085 height 507
click at [840, 506] on html "Event Builder Guests Floor Plan QR Scanner CHCI 48th Annual Awards Gala 77% Ass…" at bounding box center [542, 253] width 1085 height 507
click at [423, 20] on div "70% Assign Seats Groups Exit All Reserved Shared Total Guests 1380 Total Seated…" at bounding box center [560, 247] width 1061 height 469
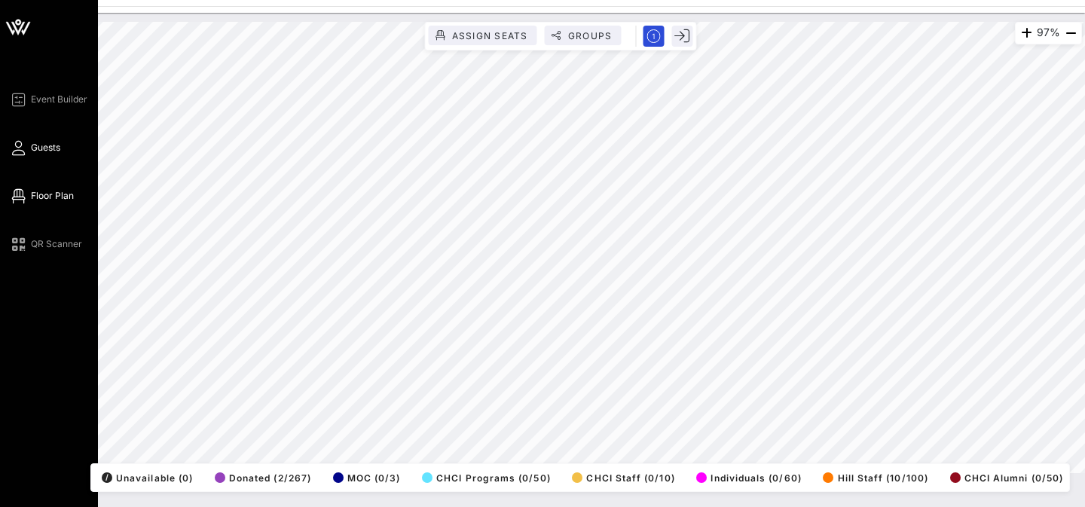
click at [28, 151] on link "Guests" at bounding box center [34, 148] width 51 height 18
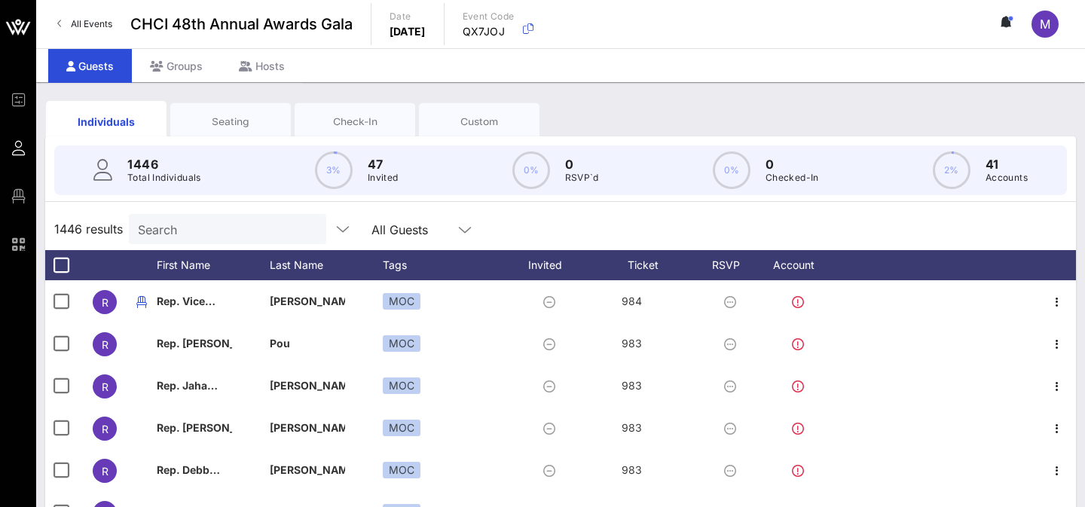
click at [243, 223] on input "Search" at bounding box center [226, 229] width 176 height 20
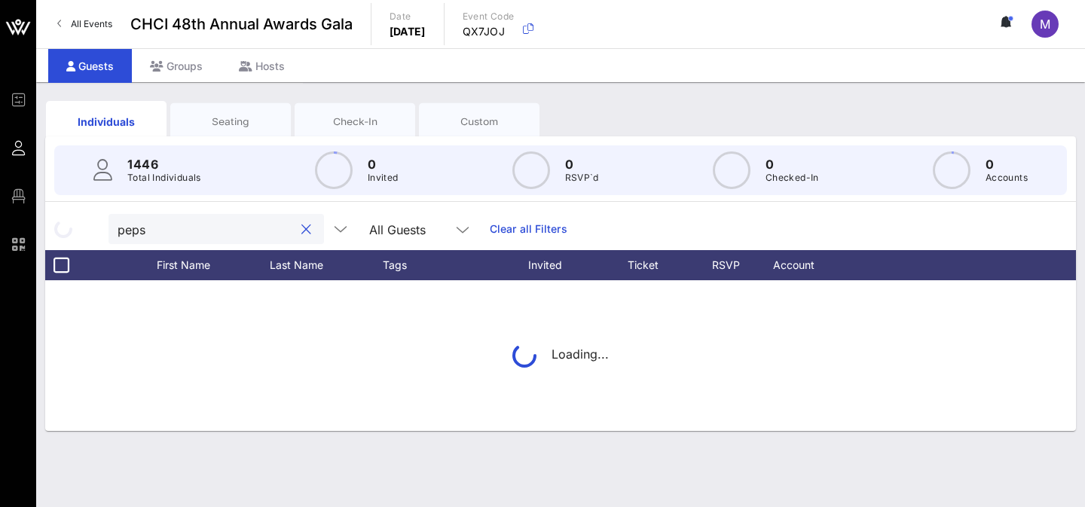
type input "pepsi"
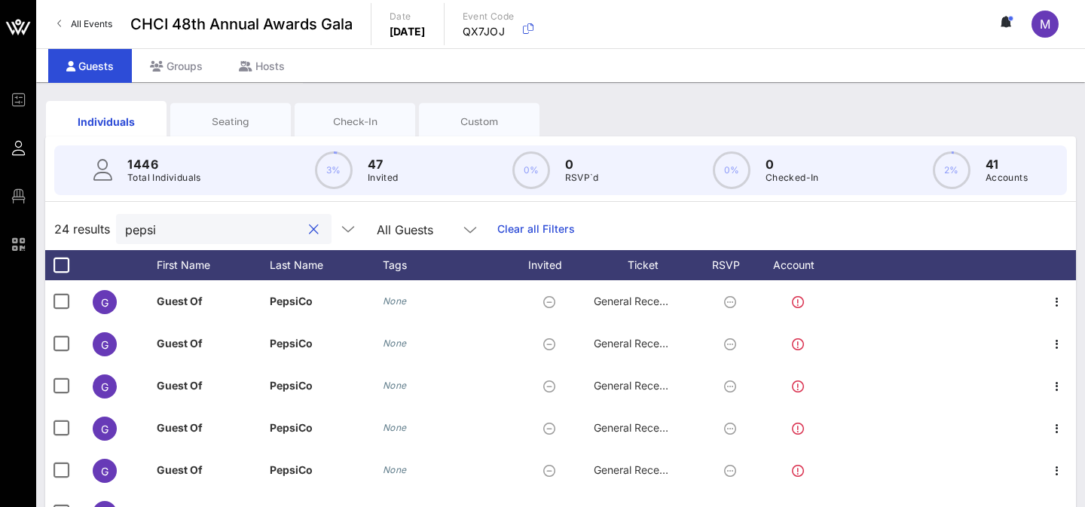
click at [309, 226] on button "clear icon" at bounding box center [314, 229] width 10 height 15
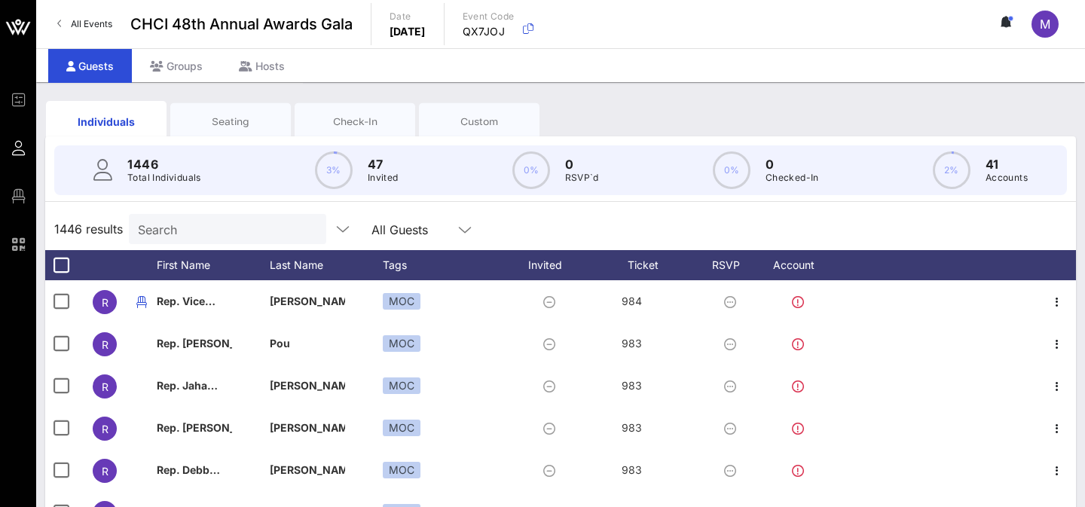
click at [240, 117] on div "Seating" at bounding box center [231, 122] width 98 height 14
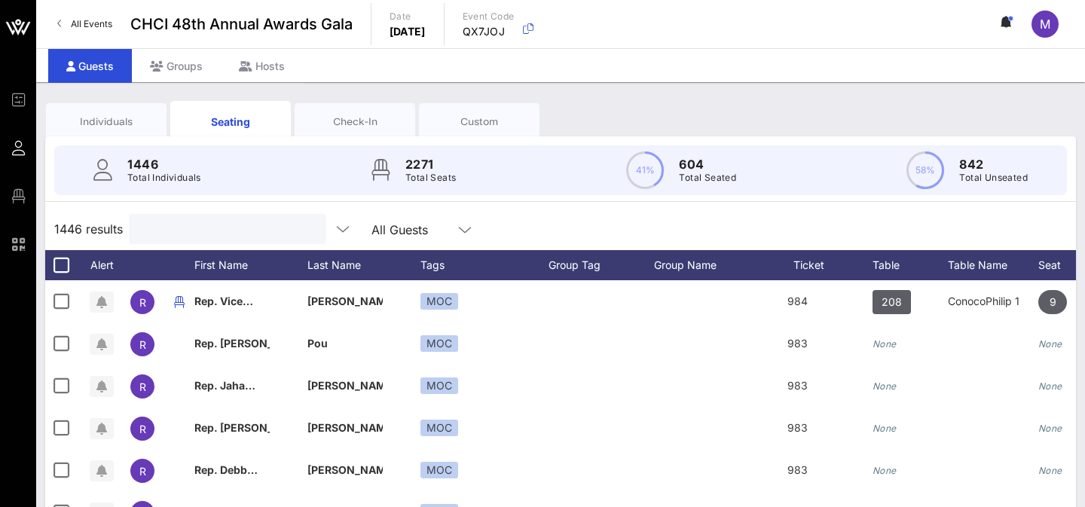
click at [218, 226] on input "text" at bounding box center [226, 229] width 176 height 20
